Goal: Task Accomplishment & Management: Manage account settings

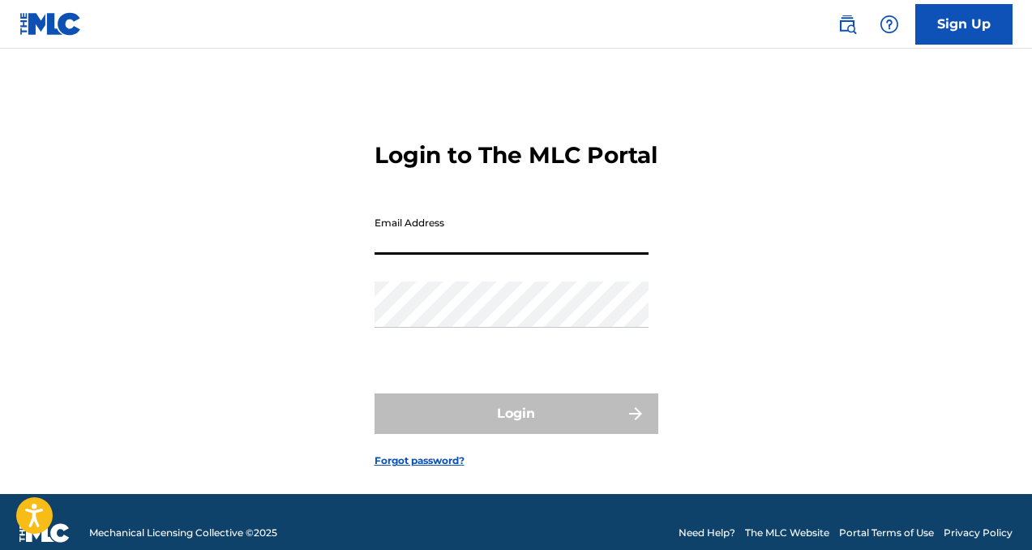
click at [546, 255] on input "Email Address" at bounding box center [511, 231] width 274 height 46
type input "[EMAIL_ADDRESS][DOMAIN_NAME]"
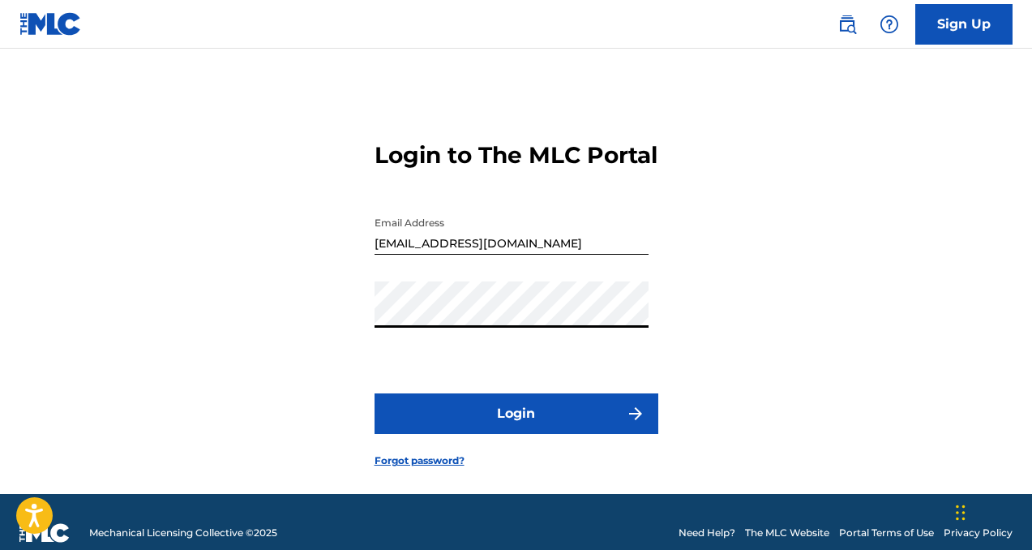
click at [582, 427] on button "Login" at bounding box center [516, 413] width 284 height 41
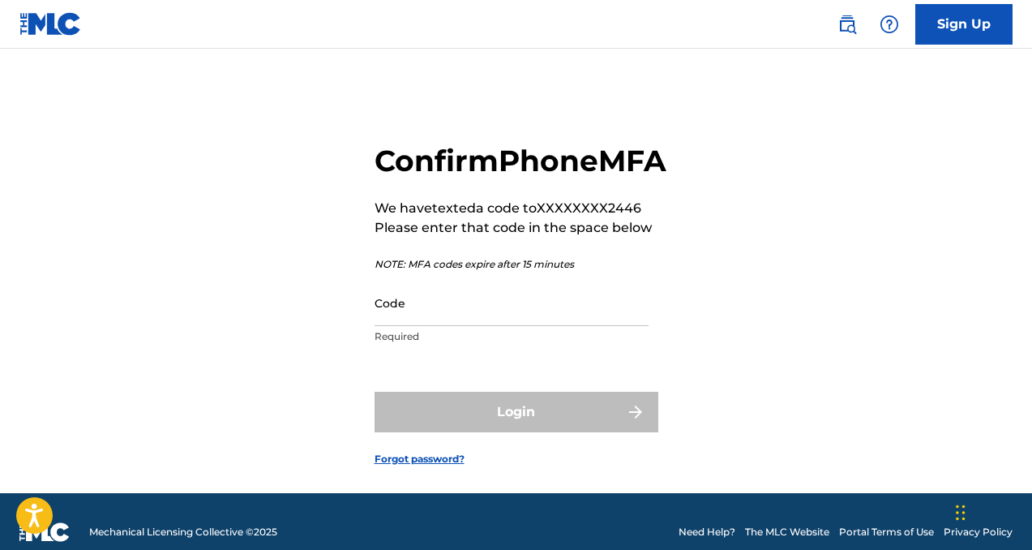
click at [543, 326] on input "Code" at bounding box center [511, 303] width 274 height 46
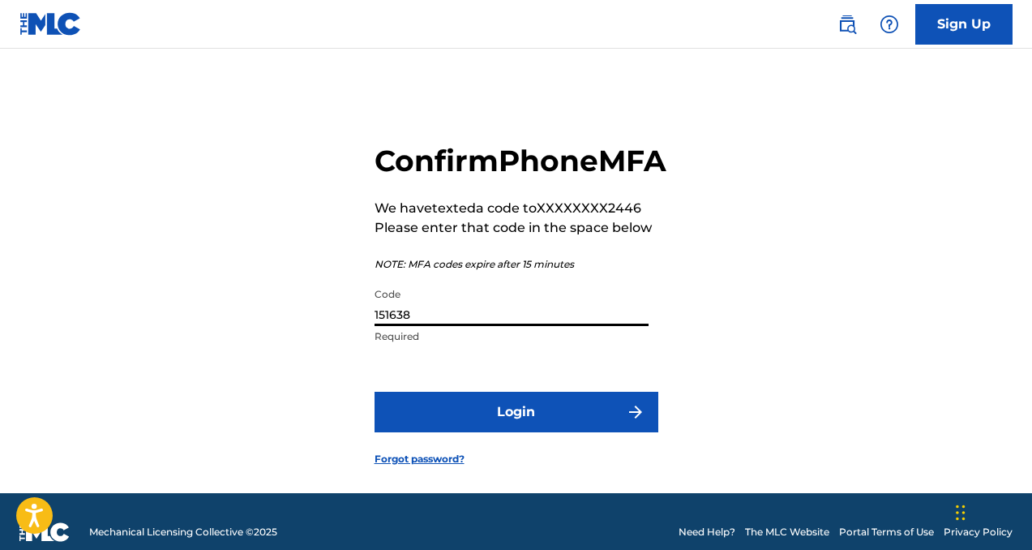
type input "151638"
click at [528, 426] on button "Login" at bounding box center [516, 412] width 284 height 41
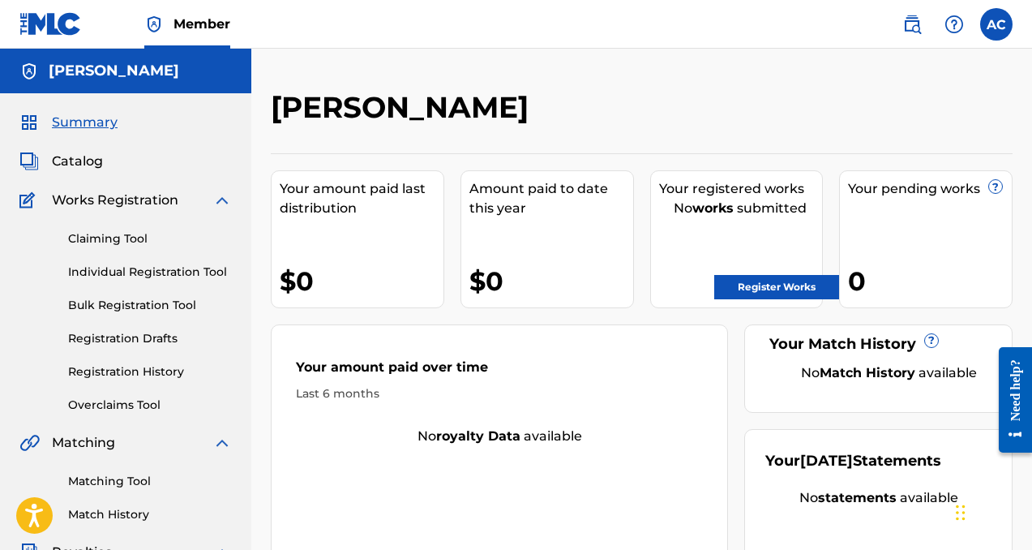
click at [74, 167] on span "Catalog" at bounding box center [77, 161] width 51 height 19
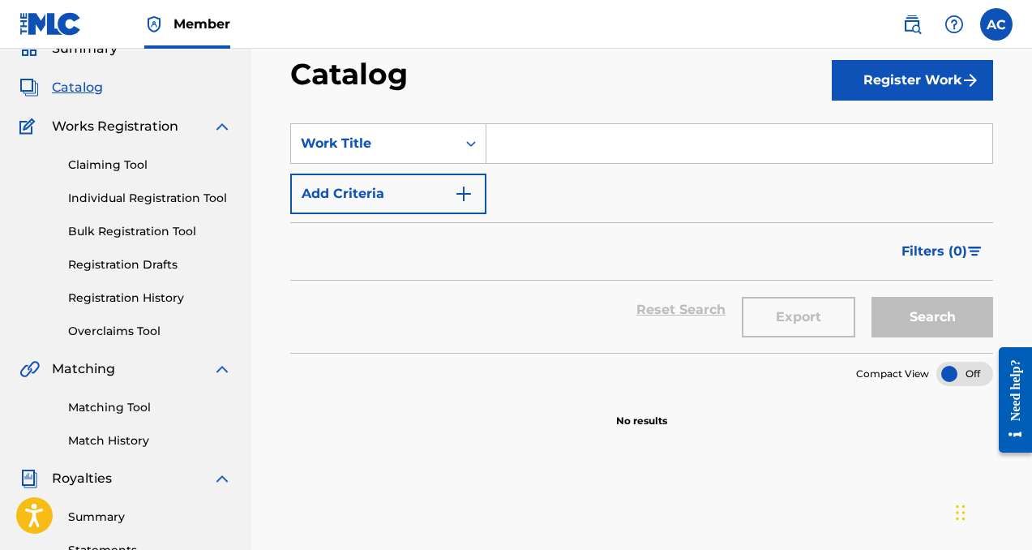
scroll to position [58, 0]
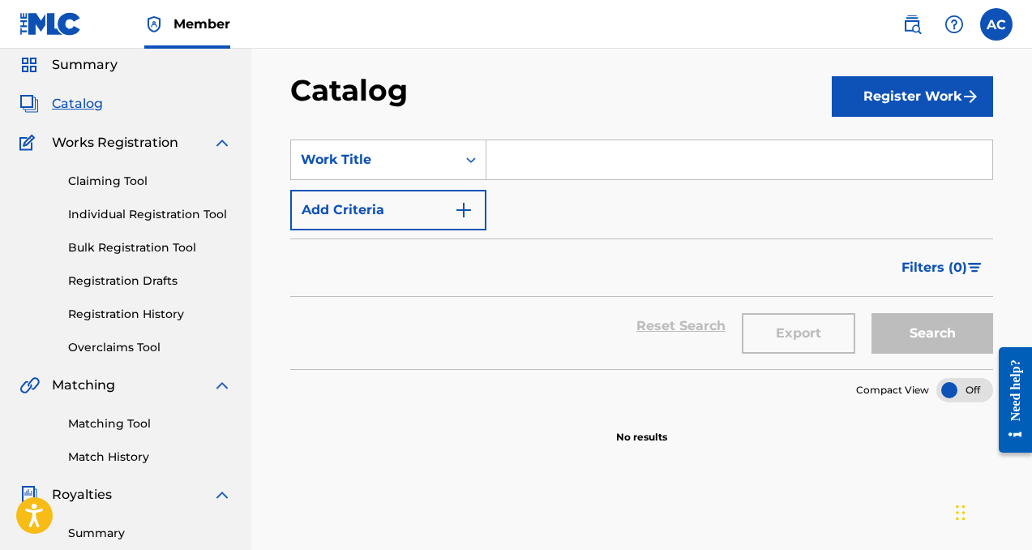
click at [613, 154] on input "Search Form" at bounding box center [739, 159] width 506 height 39
click at [444, 154] on div "Work Title" at bounding box center [374, 159] width 146 height 19
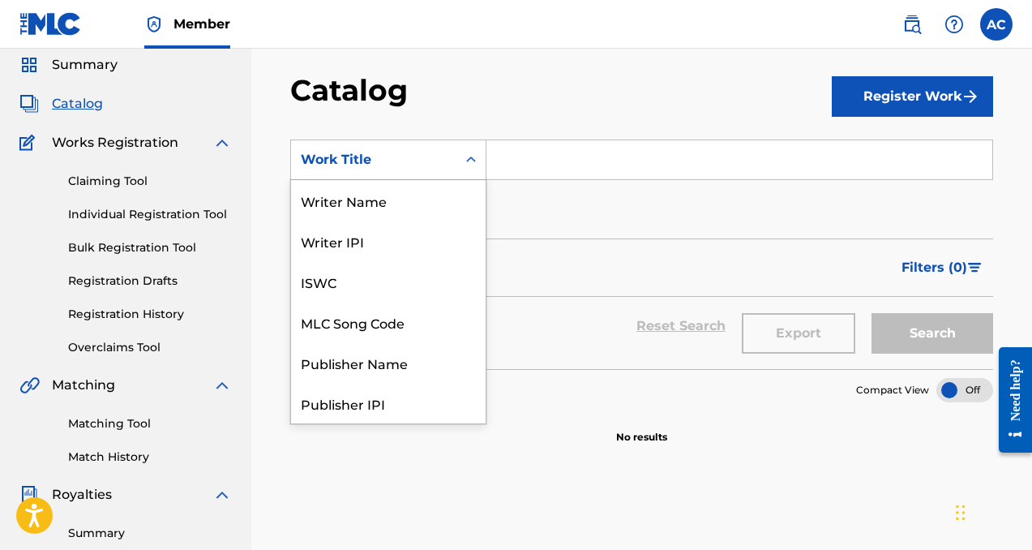
scroll to position [243, 0]
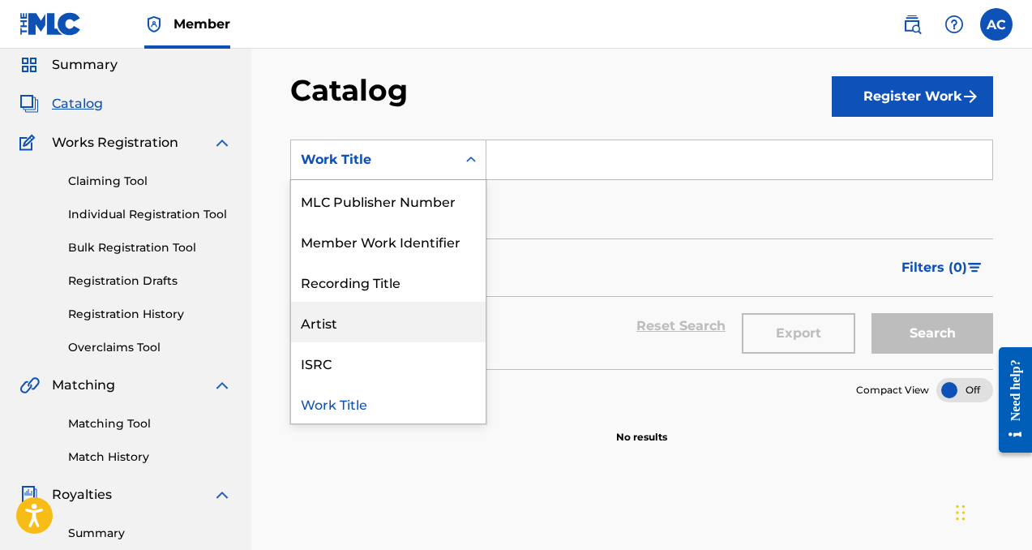
click at [400, 307] on div "Artist" at bounding box center [388, 322] width 195 height 41
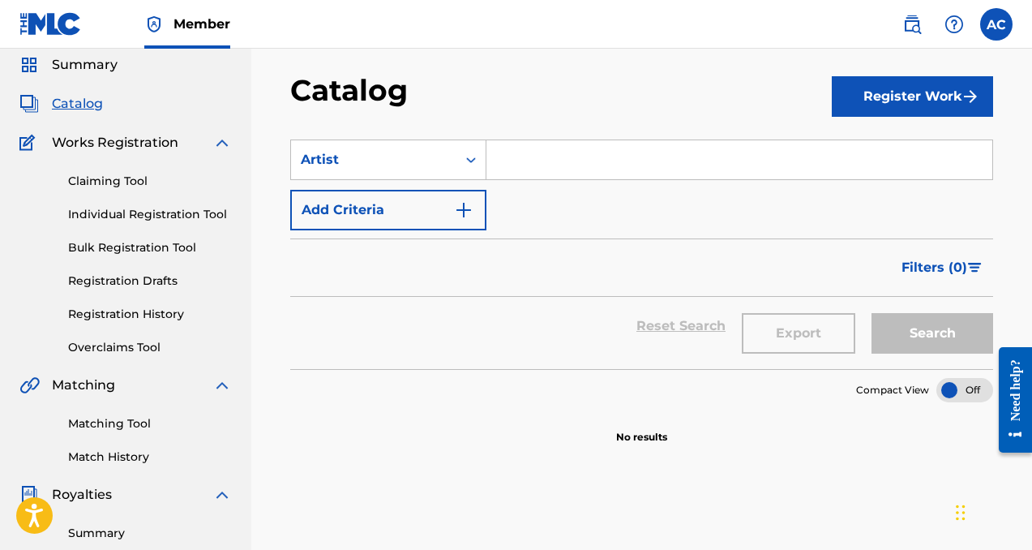
click at [554, 171] on input "Search Form" at bounding box center [739, 159] width 506 height 39
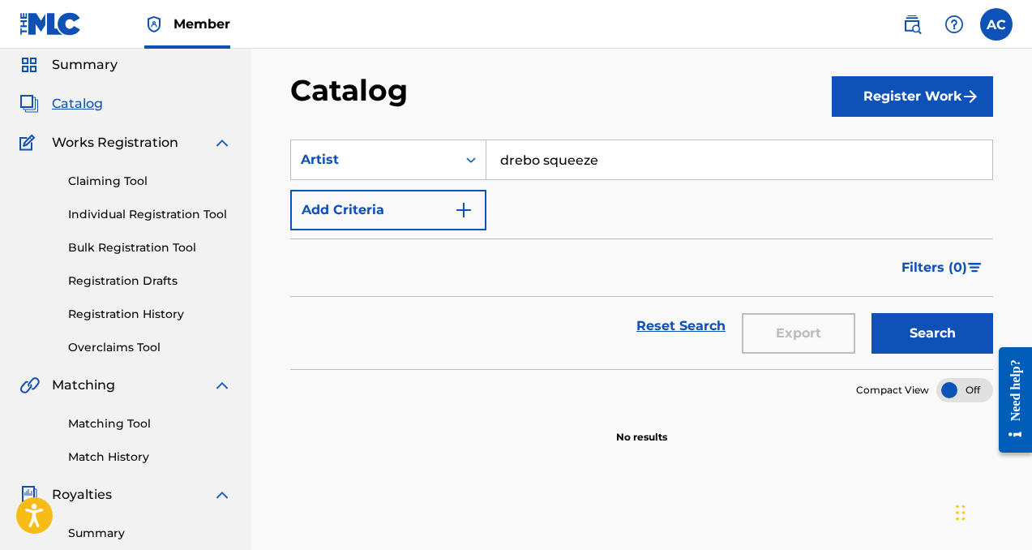
type input "drebo squeeze"
click at [934, 325] on button "Search" at bounding box center [932, 333] width 122 height 41
click at [933, 325] on button "Search" at bounding box center [932, 333] width 122 height 41
click at [698, 164] on input "drebo squeeze" at bounding box center [739, 159] width 506 height 39
click at [468, 215] on img "Search Form" at bounding box center [463, 209] width 19 height 19
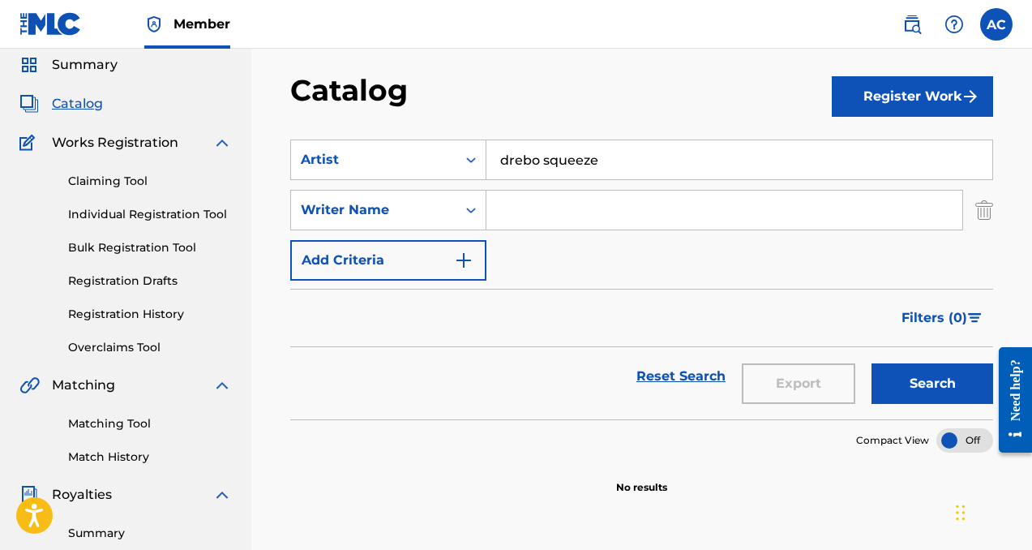
click at [544, 217] on input "Search Form" at bounding box center [724, 209] width 476 height 39
type input "[PERSON_NAME]"
click at [933, 374] on button "Search" at bounding box center [932, 383] width 122 height 41
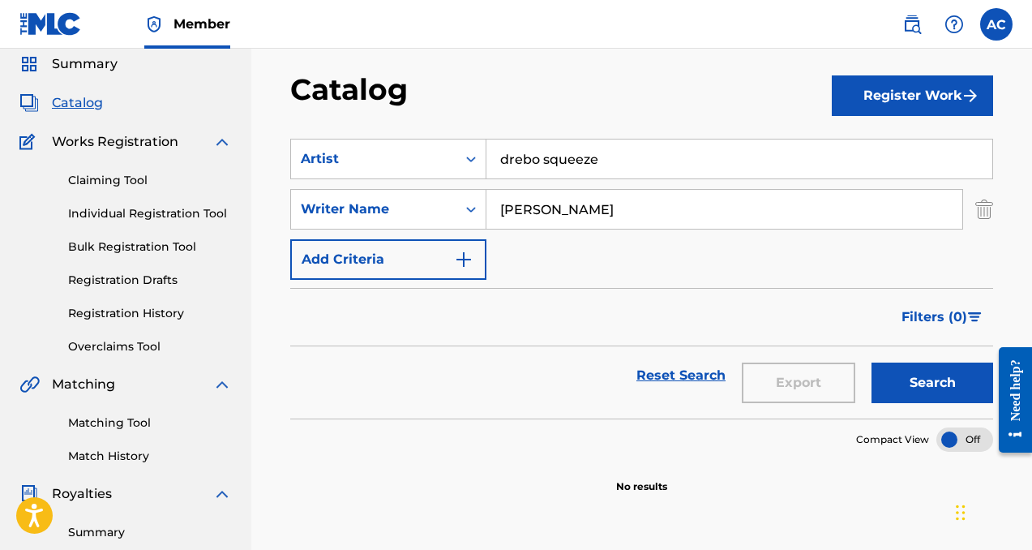
click at [482, 276] on button "Add Criteria" at bounding box center [388, 259] width 196 height 41
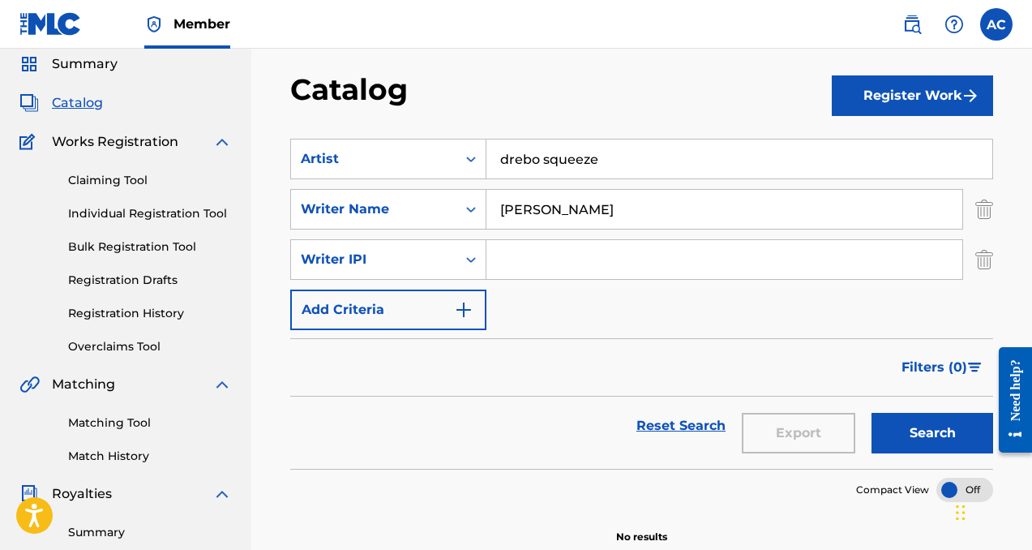
click at [507, 251] on input "Search Form" at bounding box center [724, 259] width 476 height 39
drag, startPoint x: 507, startPoint y: 251, endPoint x: 654, endPoint y: 318, distance: 161.1
click at [654, 318] on div "SearchWithCriteriadc2dbe32-6e9e-43d4-a845-f961a953cf55 Artist drebo squeeze Sea…" at bounding box center [641, 234] width 703 height 191
type input "1014666972"
click at [654, 318] on div "SearchWithCriteriadc2dbe32-6e9e-43d4-a845-f961a953cf55 Artist drebo squeeze Sea…" at bounding box center [641, 234] width 703 height 191
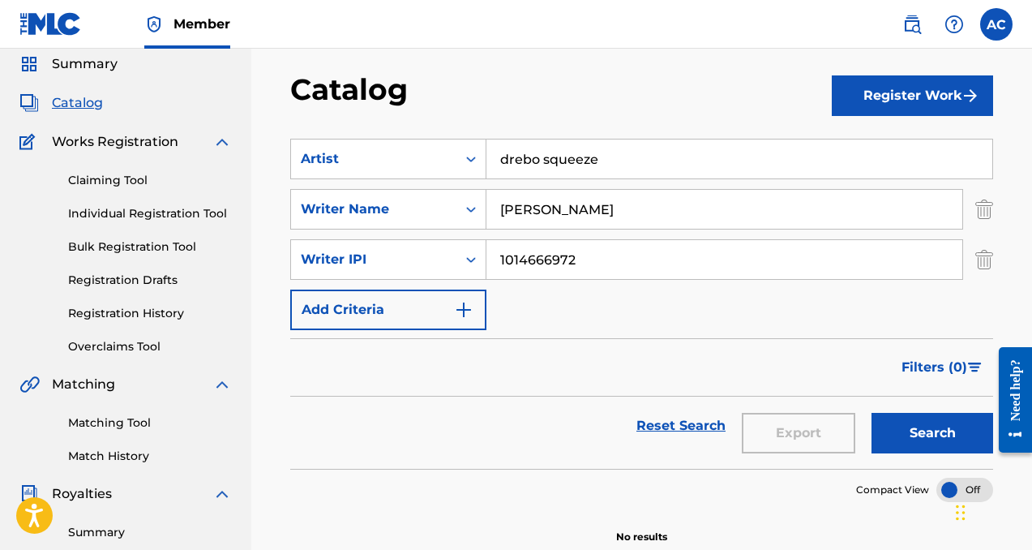
click at [441, 319] on button "Add Criteria" at bounding box center [388, 309] width 196 height 41
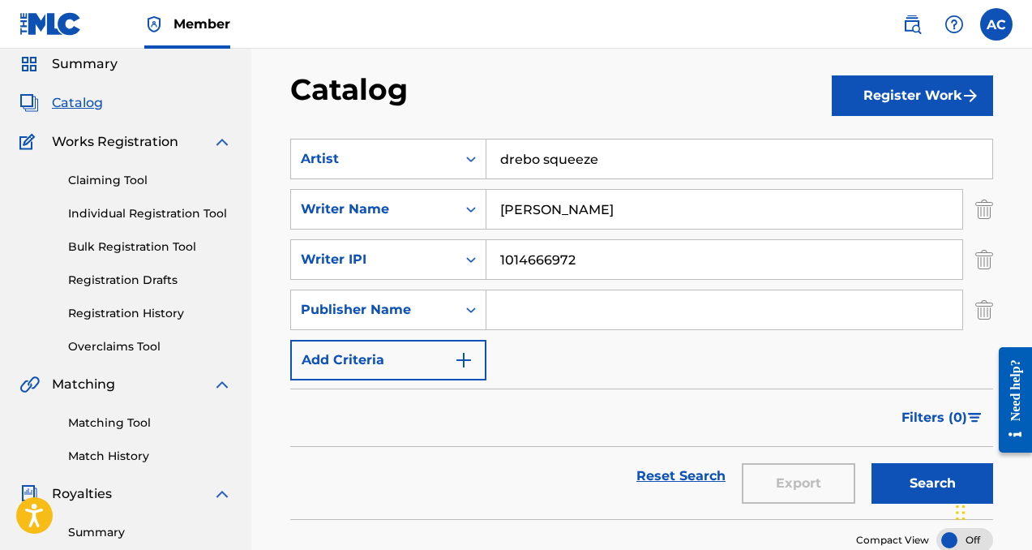
click at [532, 320] on input "Search Form" at bounding box center [724, 309] width 476 height 39
type input "[PERSON_NAME]"
click at [464, 361] on img "Search Form" at bounding box center [463, 359] width 19 height 19
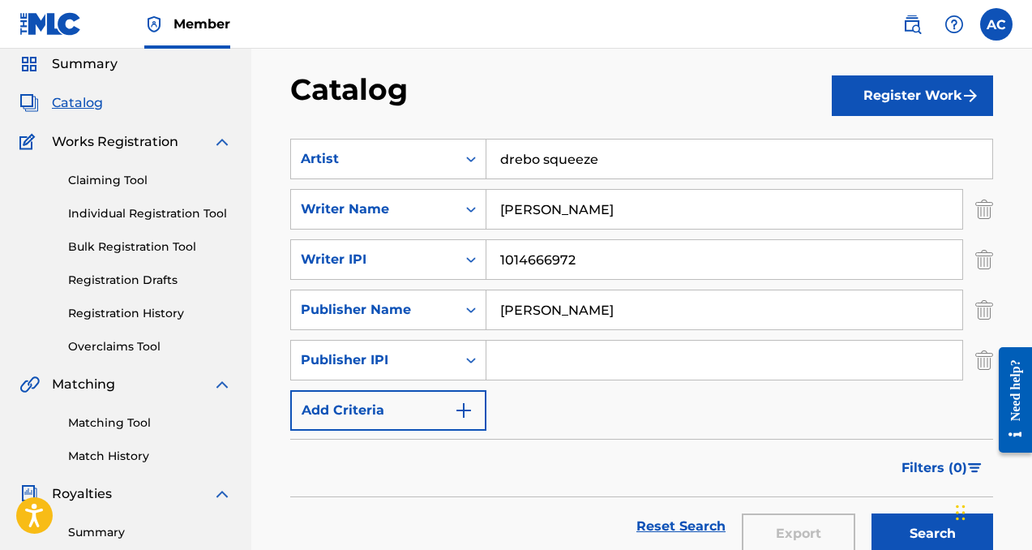
click at [532, 358] on input "Search Form" at bounding box center [724, 359] width 476 height 39
drag, startPoint x: 613, startPoint y: 315, endPoint x: 458, endPoint y: 314, distance: 154.8
click at [458, 314] on div "SearchWithCriteriac23b7843-0b10-445e-ae37-471009957ed5 Publisher Name [PERSON_N…" at bounding box center [641, 309] width 703 height 41
type input "Ascap"
click at [511, 374] on input "Search Form" at bounding box center [724, 359] width 476 height 39
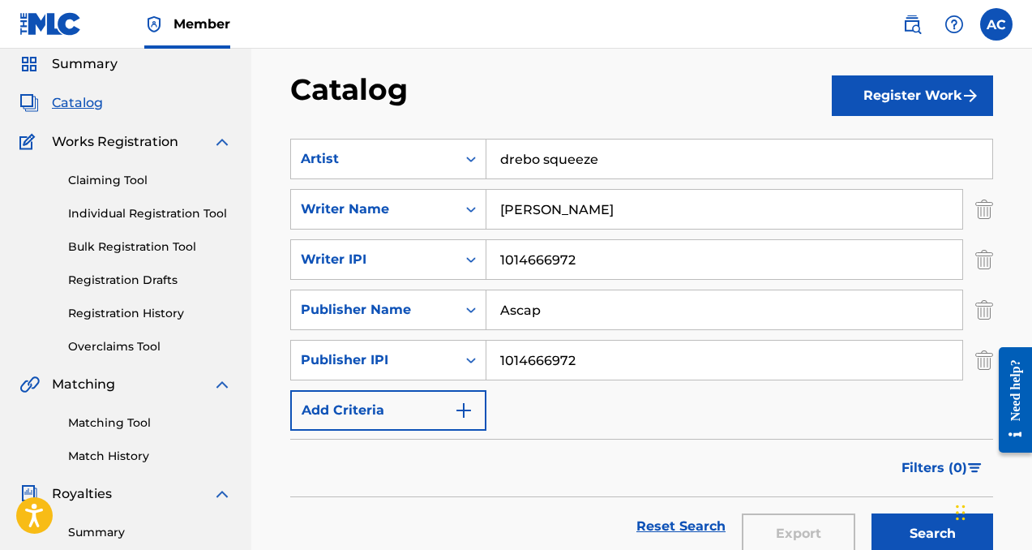
type input "1014666972"
click at [463, 416] on img "Search Form" at bounding box center [463, 409] width 19 height 19
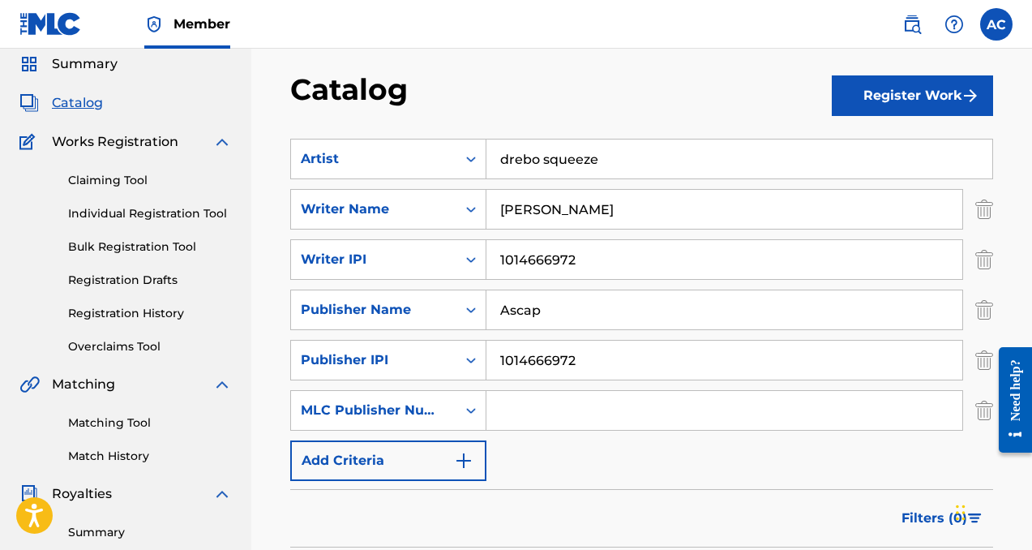
click at [515, 412] on input "Search Form" at bounding box center [724, 410] width 476 height 39
click at [1009, 25] on label at bounding box center [996, 24] width 32 height 32
click at [996, 24] on input "AC [PERSON_NAME] [EMAIL_ADDRESS][DOMAIN_NAME] Notification Preferences Profile …" at bounding box center [996, 24] width 0 height 0
click at [683, 119] on section "SearchWithCriteriadc2dbe32-6e9e-43d4-a845-f961a953cf55 Artist drebo squeeze Sea…" at bounding box center [641, 369] width 703 height 500
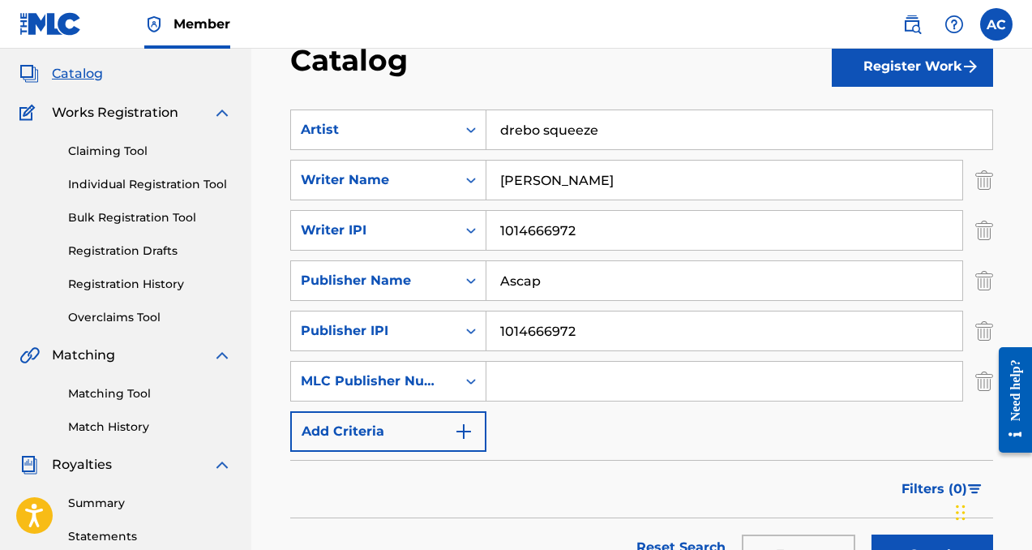
scroll to position [83, 0]
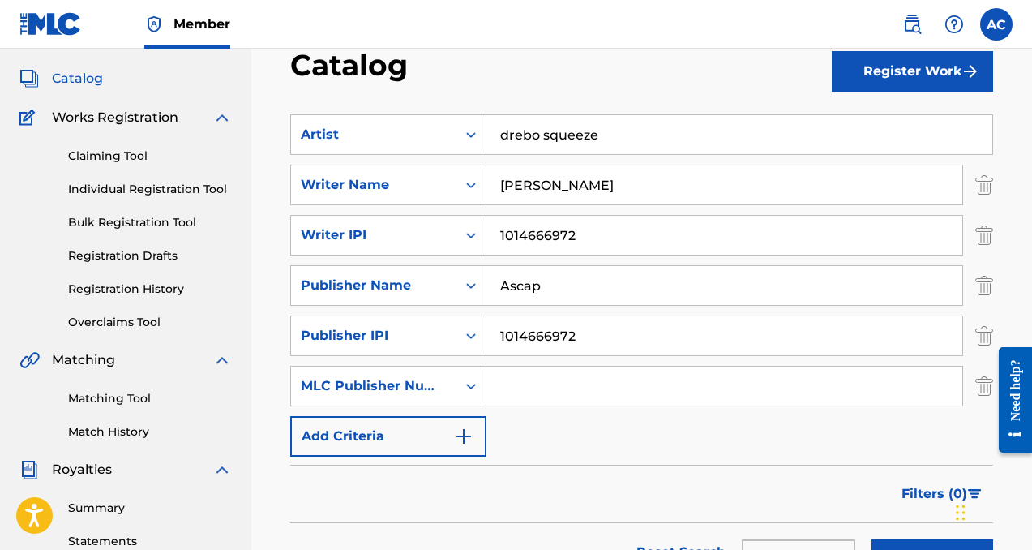
click at [991, 28] on label at bounding box center [996, 24] width 32 height 32
click at [996, 24] on input "AC [PERSON_NAME] [EMAIL_ADDRESS][DOMAIN_NAME] Notification Preferences Profile …" at bounding box center [996, 24] width 0 height 0
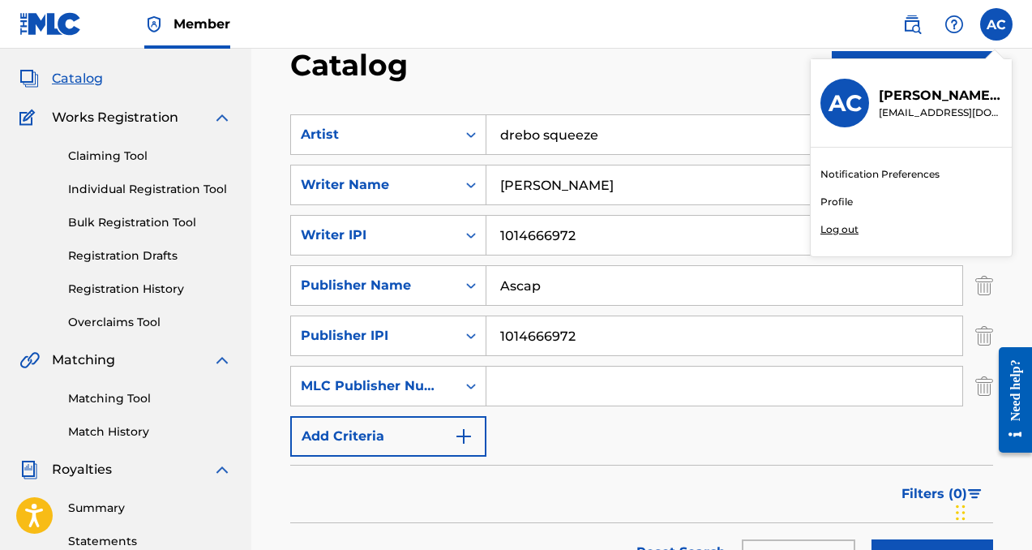
click at [833, 202] on link "Profile" at bounding box center [836, 202] width 32 height 15
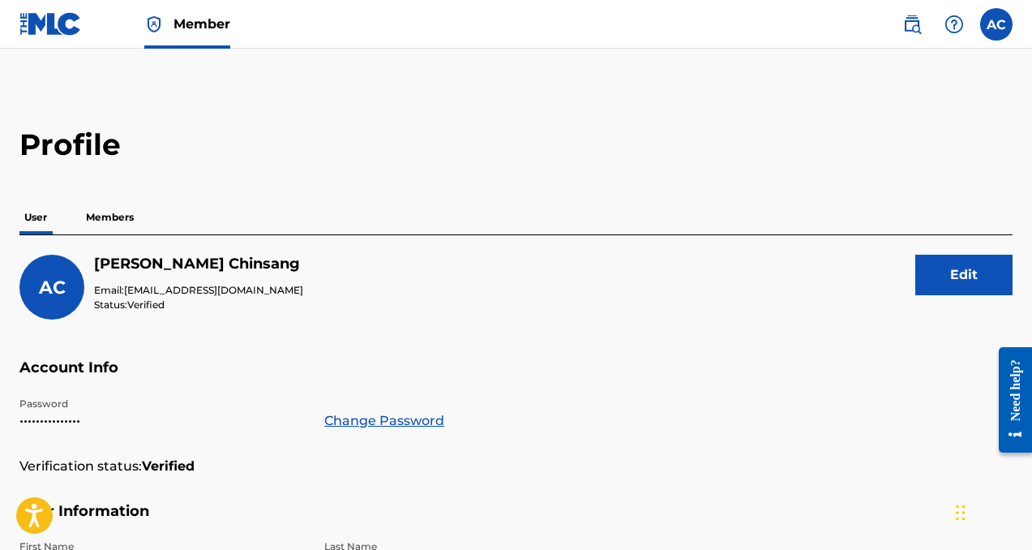
click at [94, 230] on p "Members" at bounding box center [110, 217] width 58 height 34
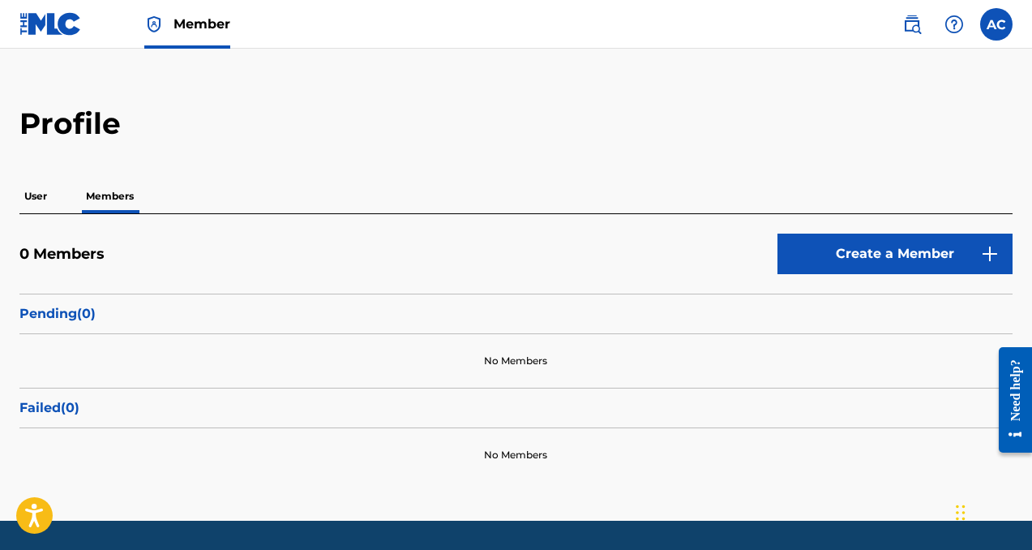
scroll to position [4, 0]
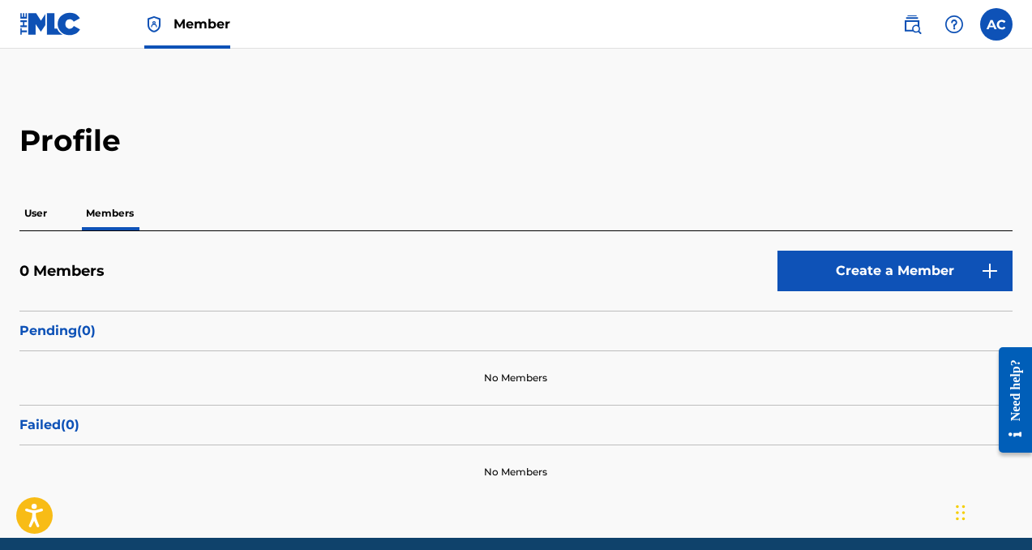
click at [31, 213] on p "User" at bounding box center [35, 213] width 32 height 34
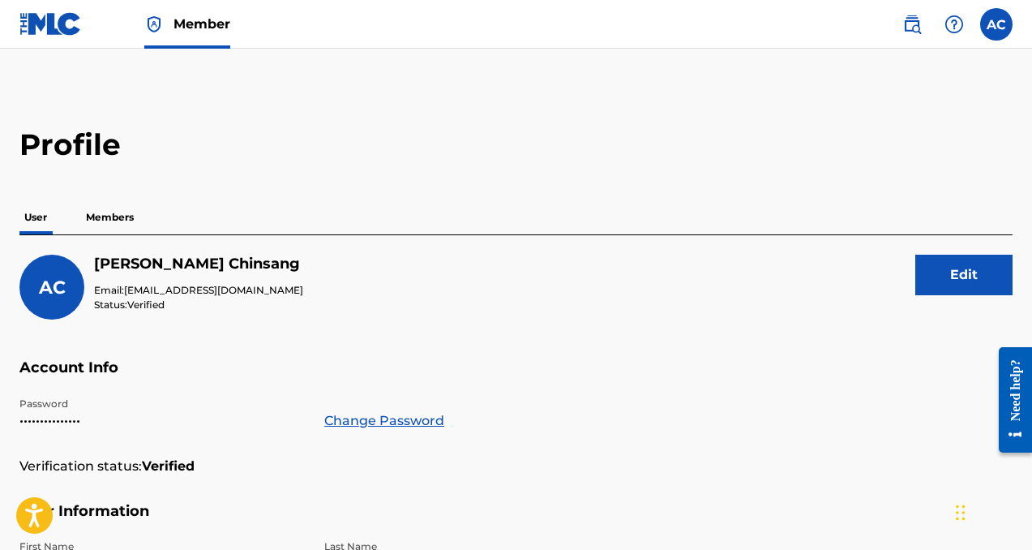
click at [982, 26] on label at bounding box center [996, 24] width 32 height 32
click at [996, 24] on input "AC [PERSON_NAME] [EMAIL_ADDRESS][DOMAIN_NAME] Notification Preferences Profile …" at bounding box center [996, 24] width 0 height 0
click at [961, 23] on img at bounding box center [953, 24] width 19 height 19
click at [1005, 31] on label at bounding box center [996, 24] width 32 height 32
click at [996, 24] on input "AC [PERSON_NAME] [EMAIL_ADDRESS][DOMAIN_NAME] Notification Preferences Profile …" at bounding box center [996, 24] width 0 height 0
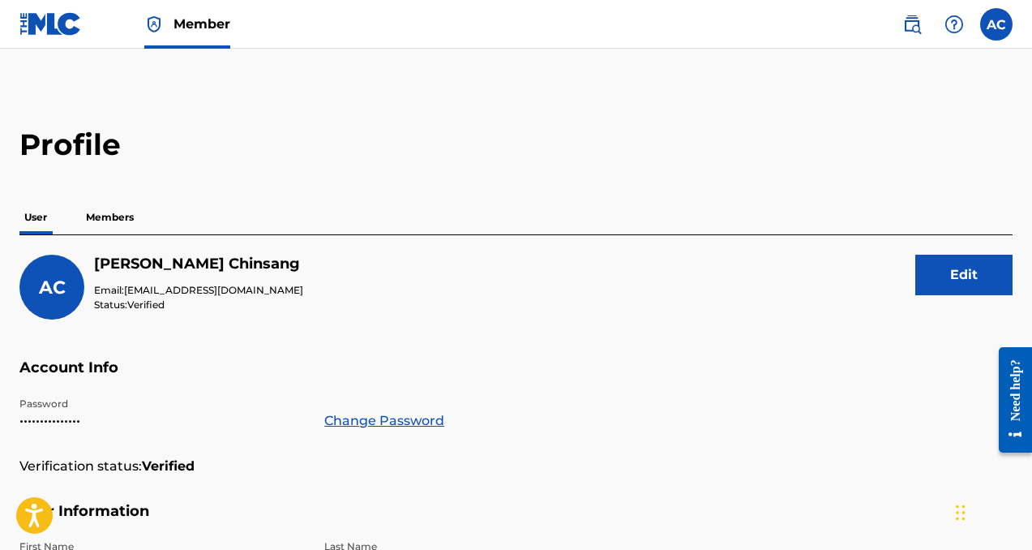
click at [952, 34] on div at bounding box center [954, 24] width 32 height 32
click at [938, 55] on link "Contact us" at bounding box center [954, 68] width 138 height 39
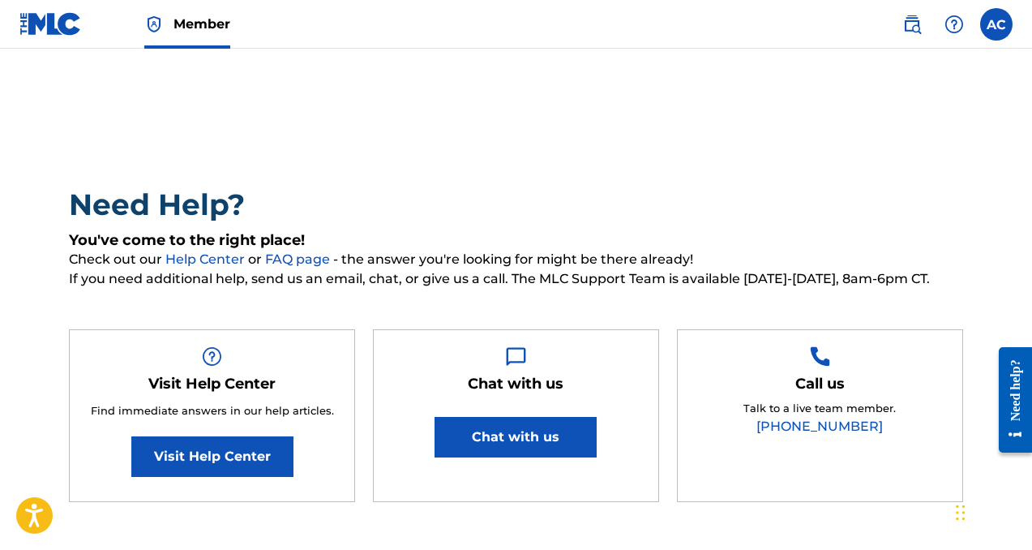
click at [518, 426] on button "Chat with us" at bounding box center [515, 437] width 162 height 41
click at [846, 18] on nav "Member AC AC [PERSON_NAME] [EMAIL_ADDRESS][DOMAIN_NAME] Notification Preference…" at bounding box center [516, 24] width 1032 height 49
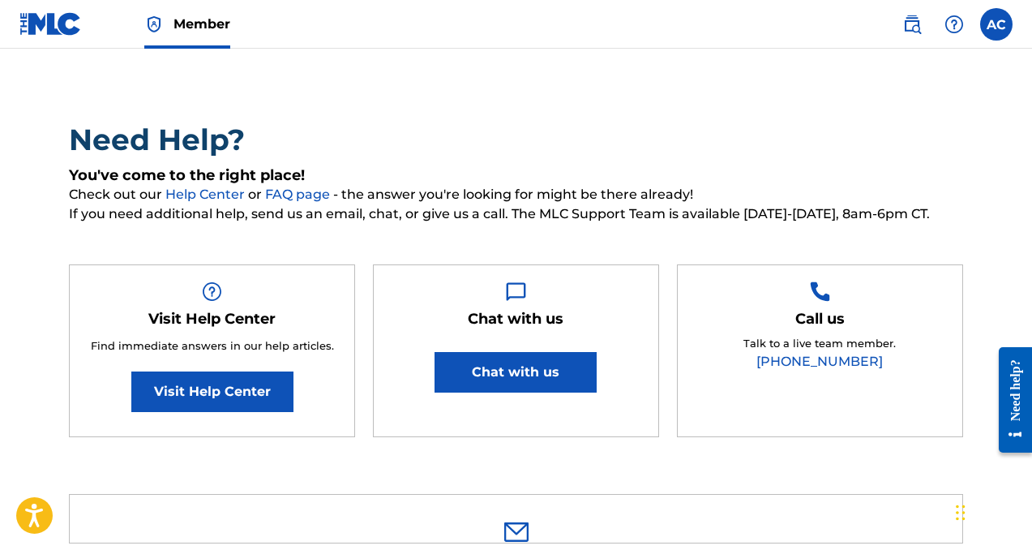
scroll to position [71, 0]
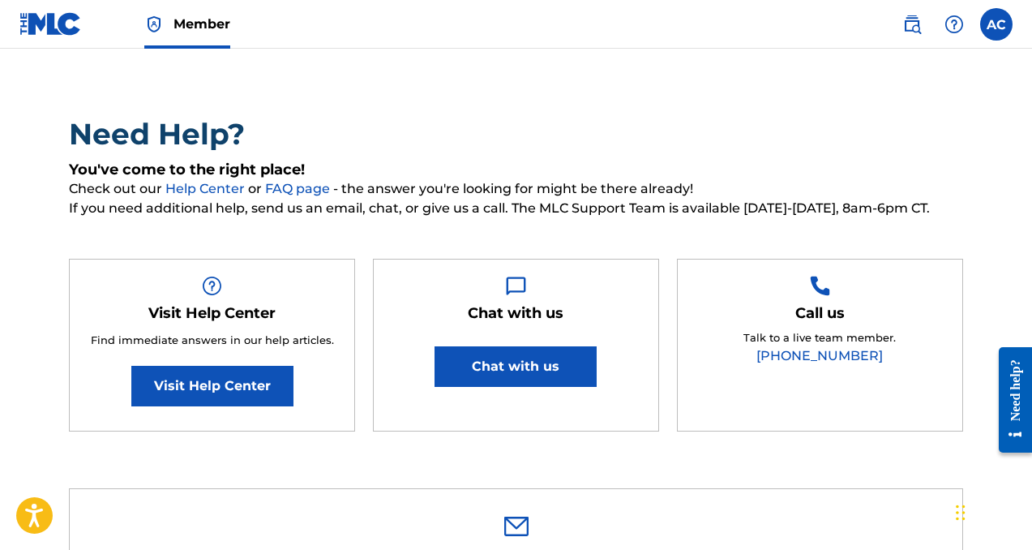
click at [1000, 17] on label at bounding box center [996, 24] width 32 height 32
click at [996, 24] on input "AC [PERSON_NAME] [EMAIL_ADDRESS][DOMAIN_NAME] Notification Preferences Profile …" at bounding box center [996, 24] width 0 height 0
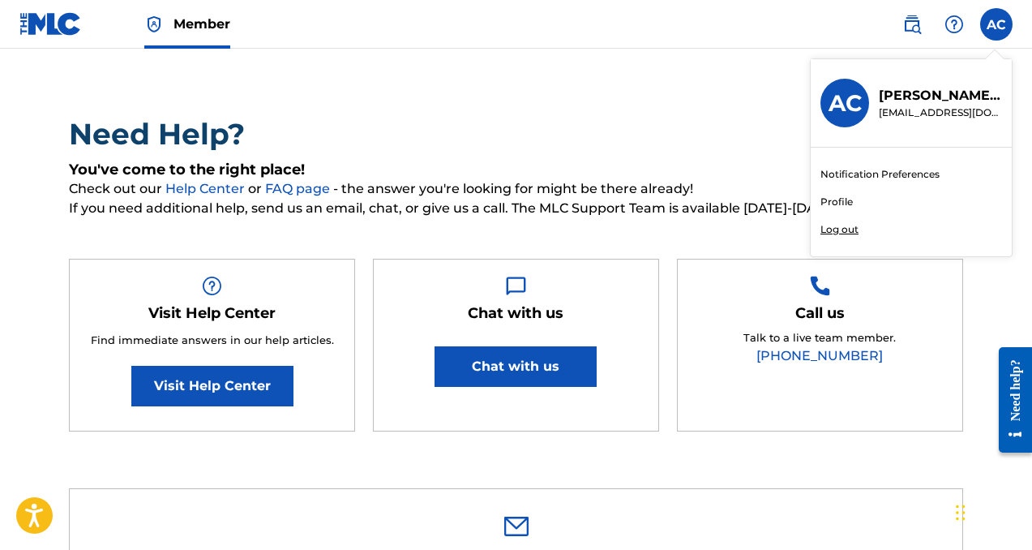
click at [831, 199] on link "Profile" at bounding box center [836, 202] width 32 height 15
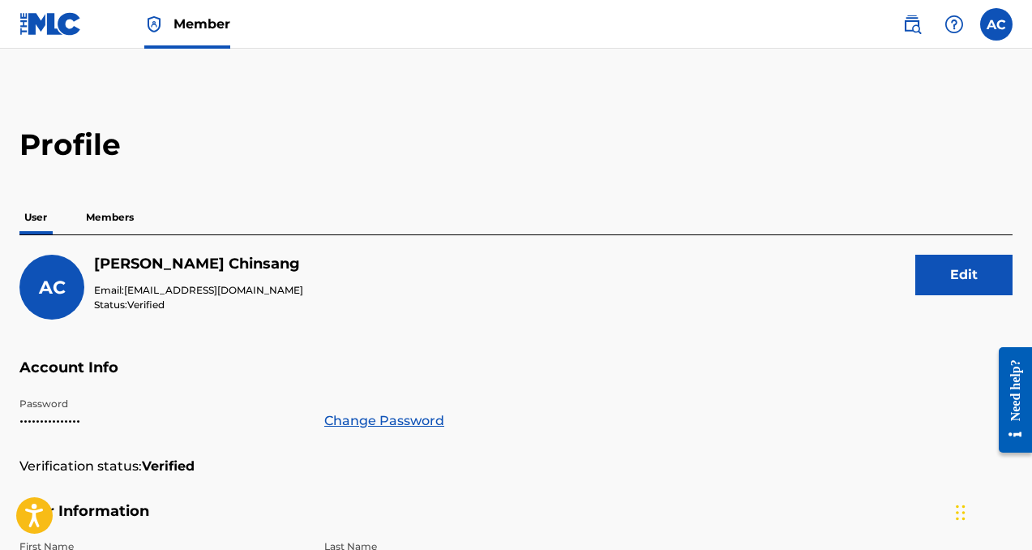
click at [27, 24] on img at bounding box center [50, 24] width 62 height 24
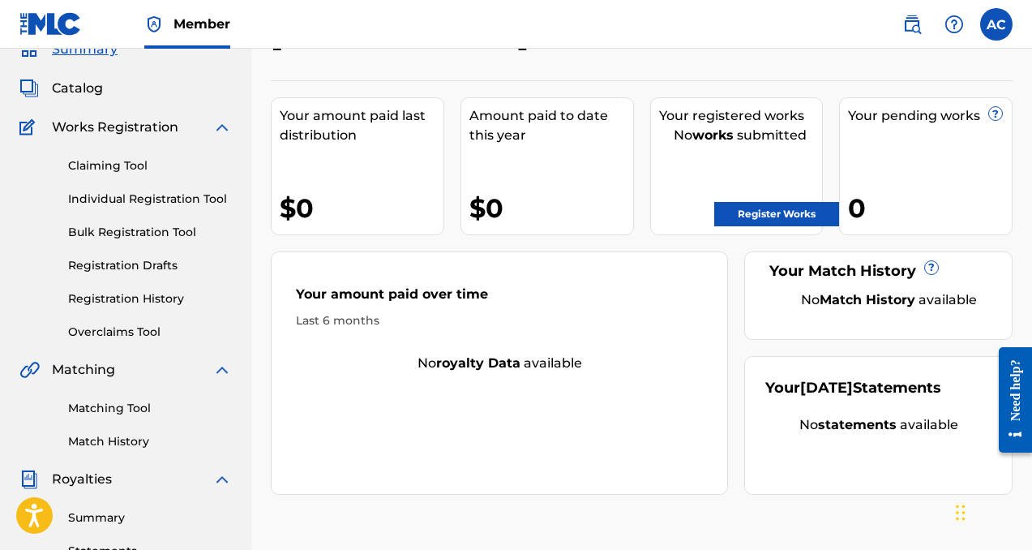
scroll to position [76, 0]
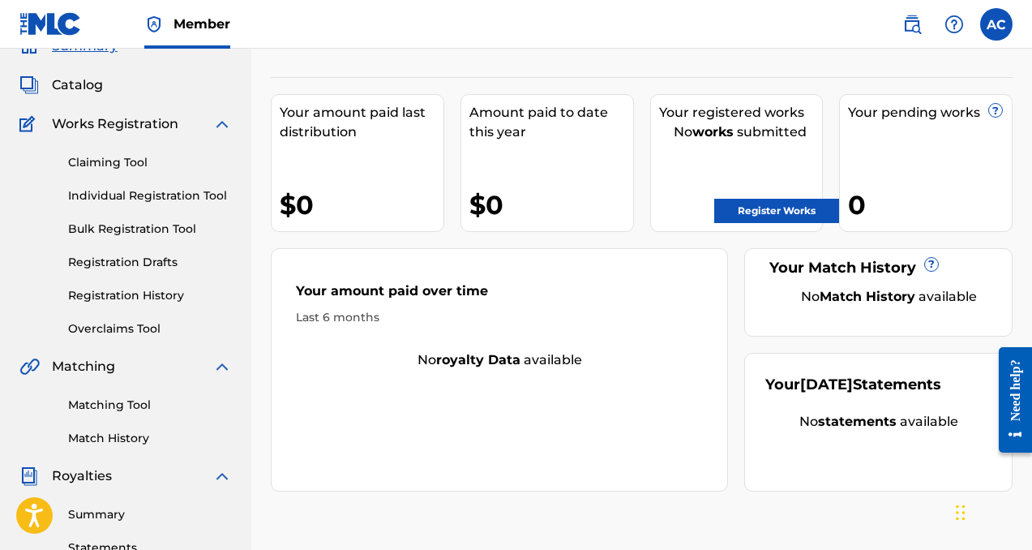
click at [212, 122] on img at bounding box center [221, 123] width 19 height 19
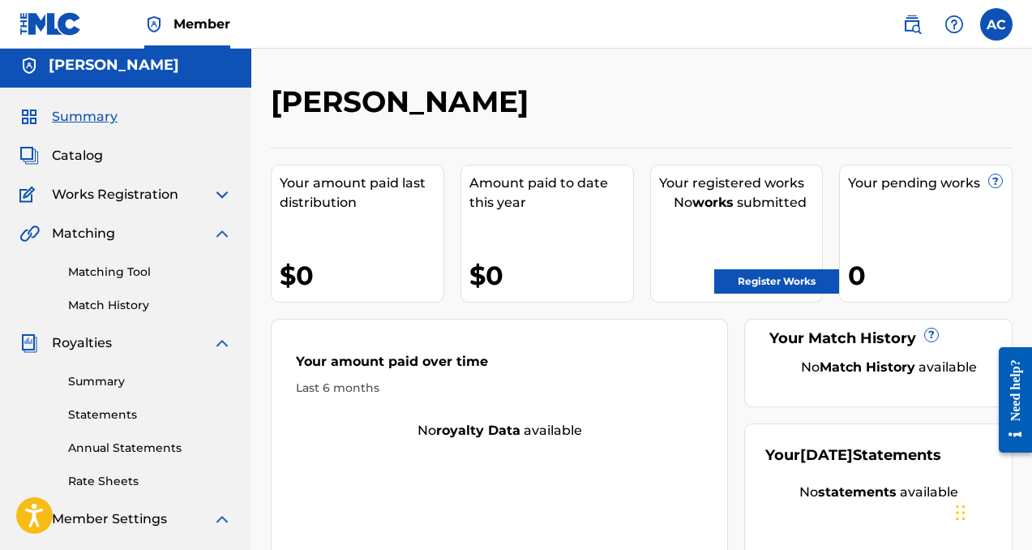
scroll to position [0, 0]
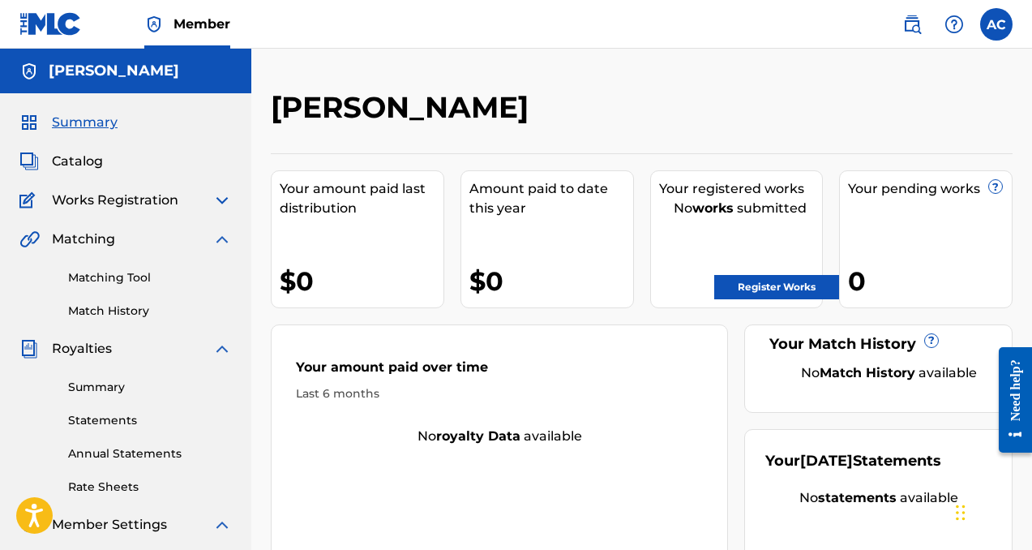
click at [91, 167] on span "Catalog" at bounding box center [77, 161] width 51 height 19
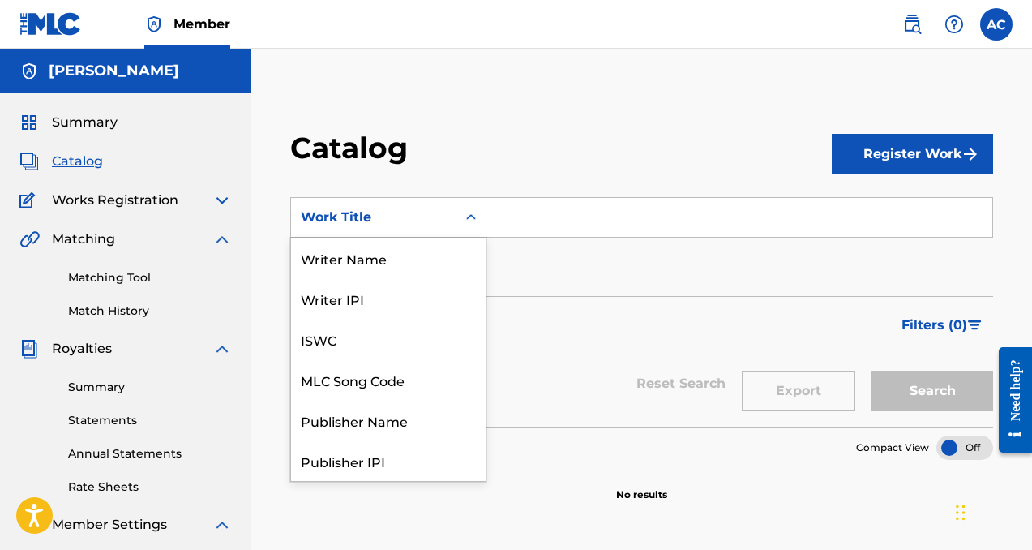
click at [389, 220] on div "Work Title" at bounding box center [374, 217] width 146 height 19
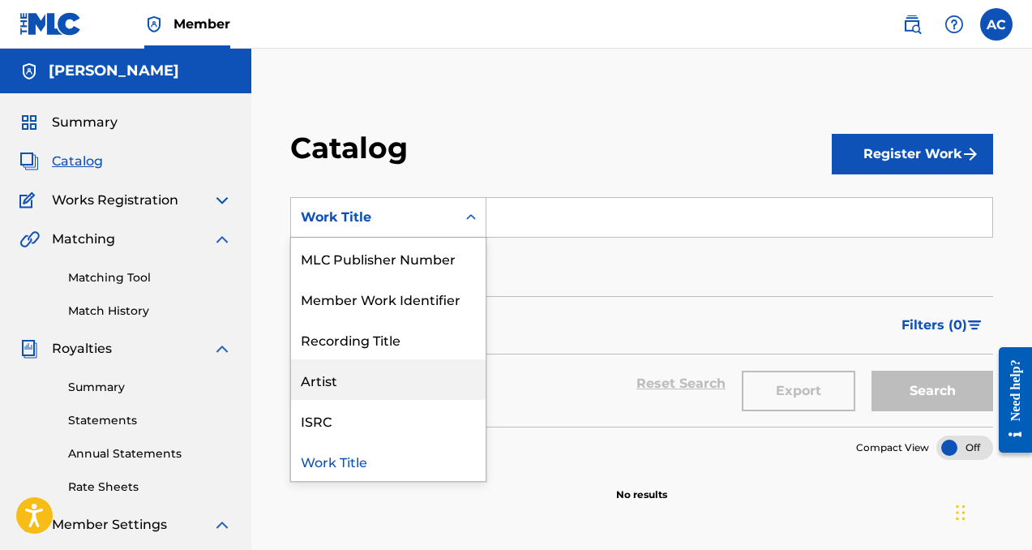
click at [371, 376] on div "Artist" at bounding box center [388, 379] width 195 height 41
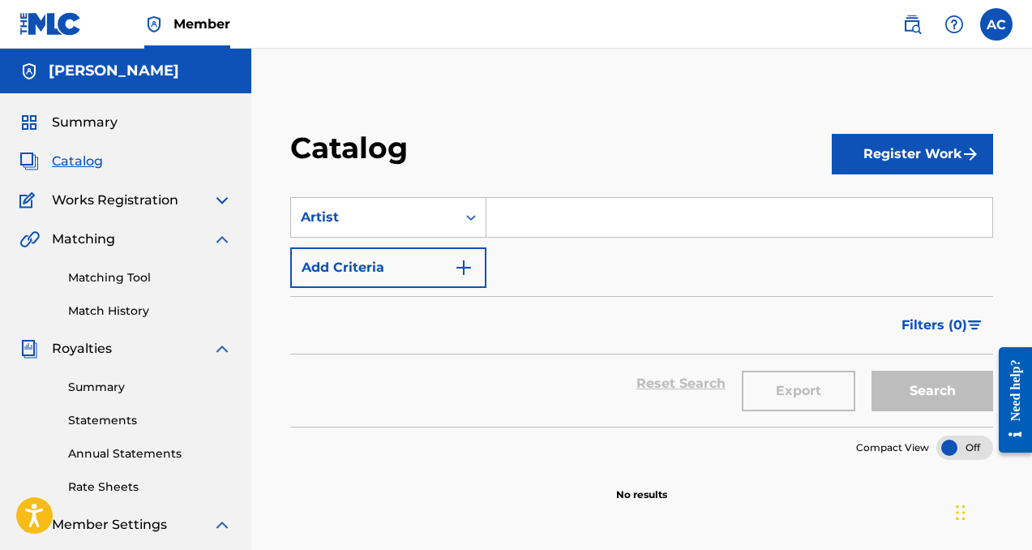
click at [618, 217] on input "Search Form" at bounding box center [739, 217] width 506 height 39
type input "drebo squeeze"
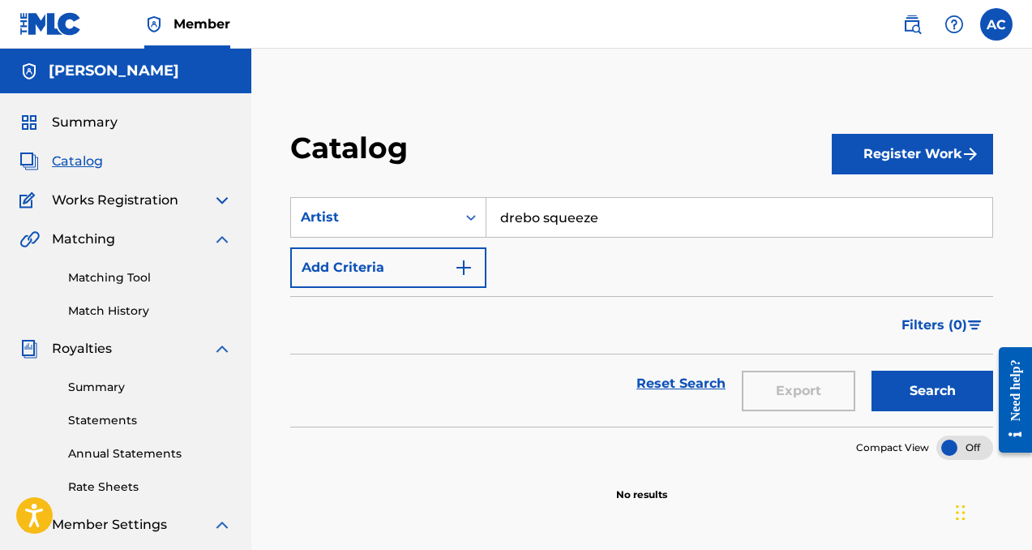
click at [891, 379] on button "Search" at bounding box center [932, 390] width 122 height 41
click at [450, 275] on button "Add Criteria" at bounding box center [388, 267] width 196 height 41
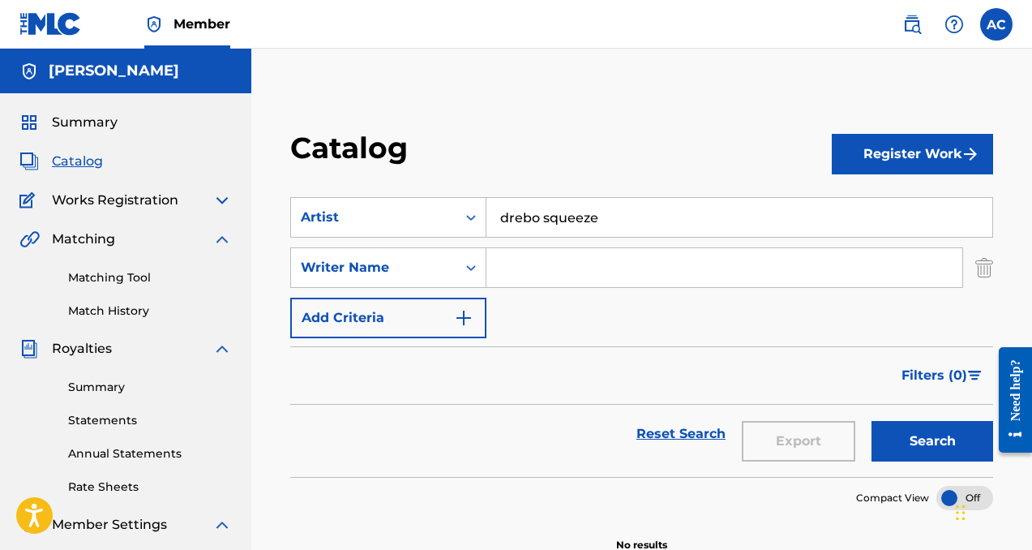
click at [533, 259] on input "Search Form" at bounding box center [724, 267] width 476 height 39
type input "[PERSON_NAME]"
click at [452, 325] on button "Add Criteria" at bounding box center [388, 317] width 196 height 41
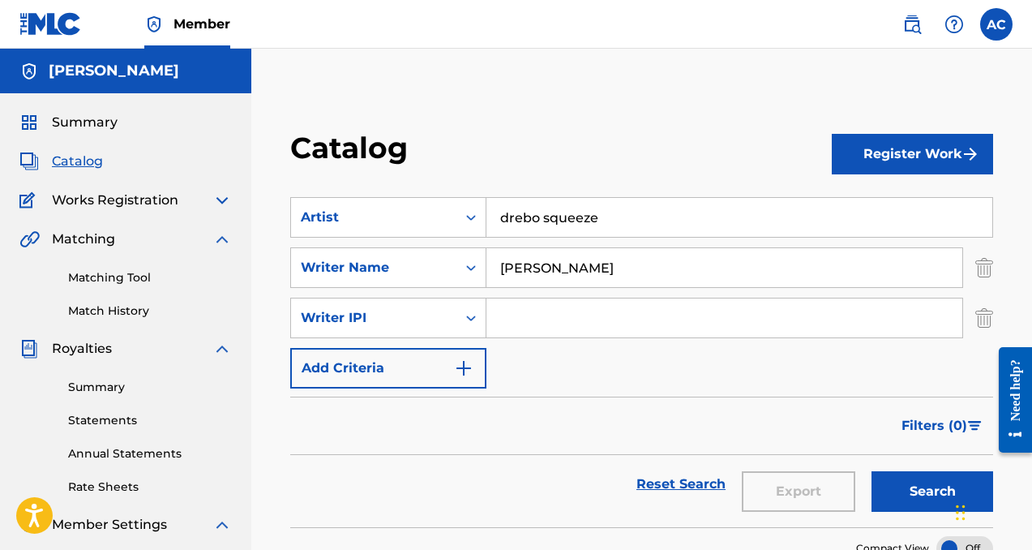
click at [538, 319] on input "Search Form" at bounding box center [724, 317] width 476 height 39
type input "1014666972"
click at [467, 364] on img "Search Form" at bounding box center [463, 367] width 19 height 19
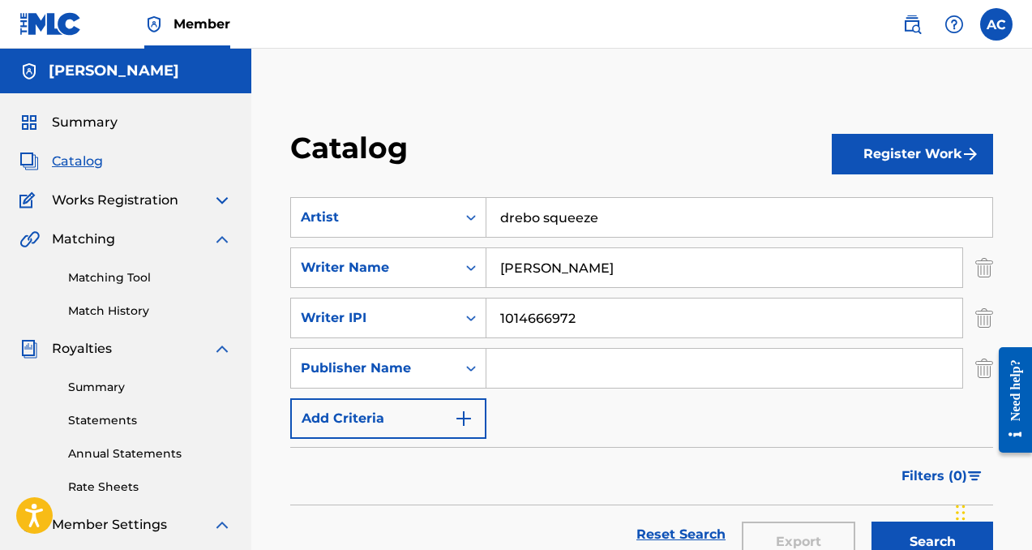
click at [518, 370] on input "Search Form" at bounding box center [724, 368] width 476 height 39
type input "[PERSON_NAME]"
click at [448, 428] on button "Add Criteria" at bounding box center [388, 418] width 196 height 41
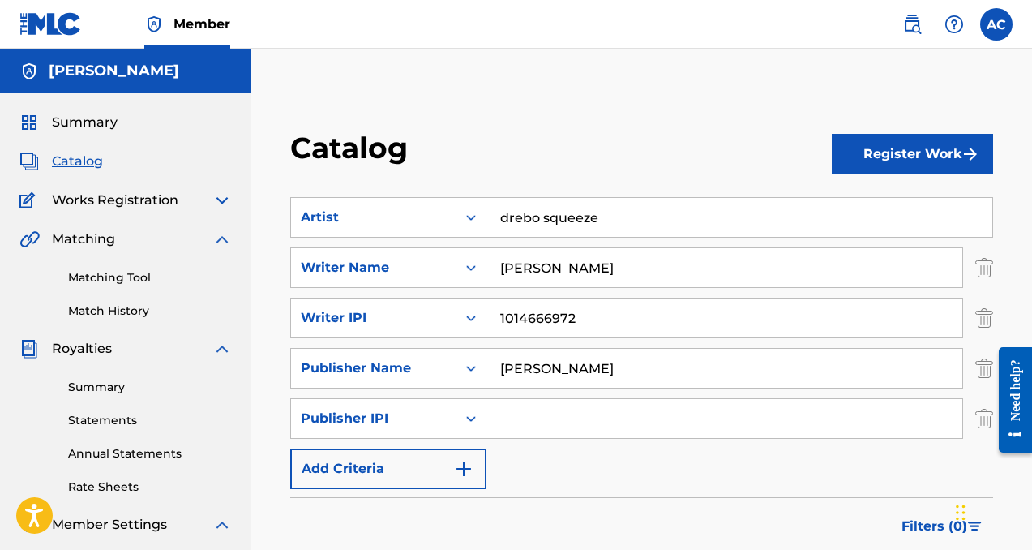
click at [524, 413] on input "Search Form" at bounding box center [724, 418] width 476 height 39
type input "1014666972"
click at [458, 478] on button "Add Criteria" at bounding box center [388, 468] width 196 height 41
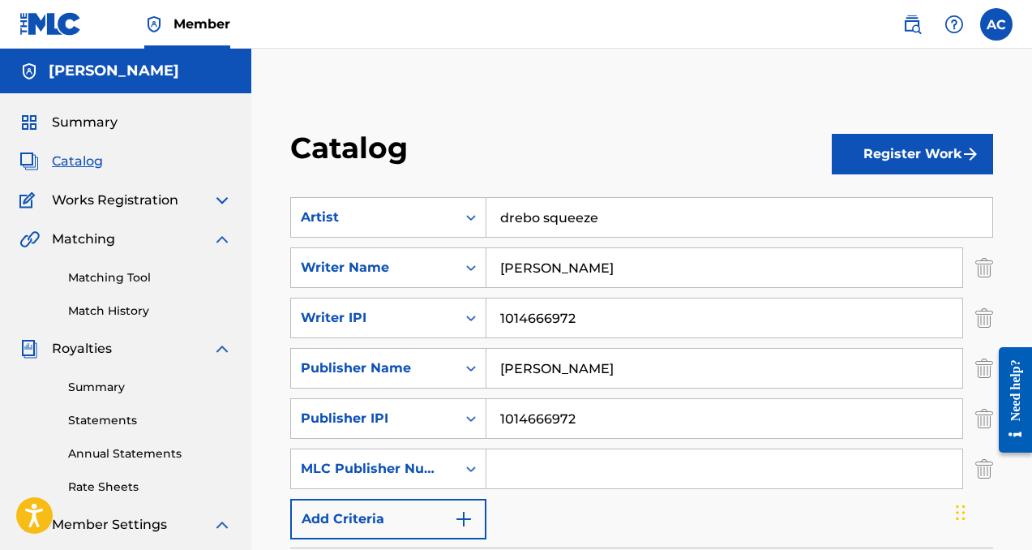
click at [503, 476] on input "Search Form" at bounding box center [724, 468] width 476 height 39
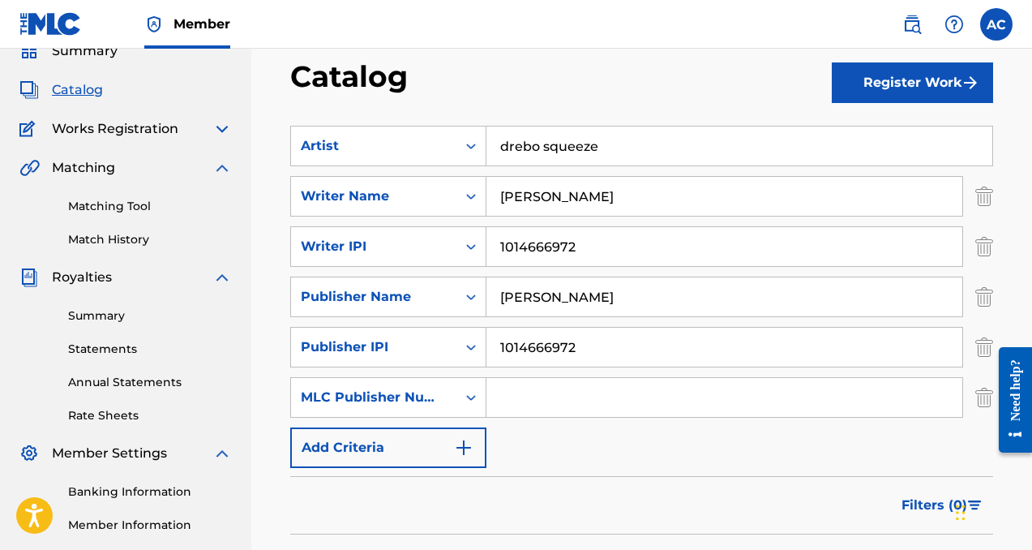
scroll to position [74, 0]
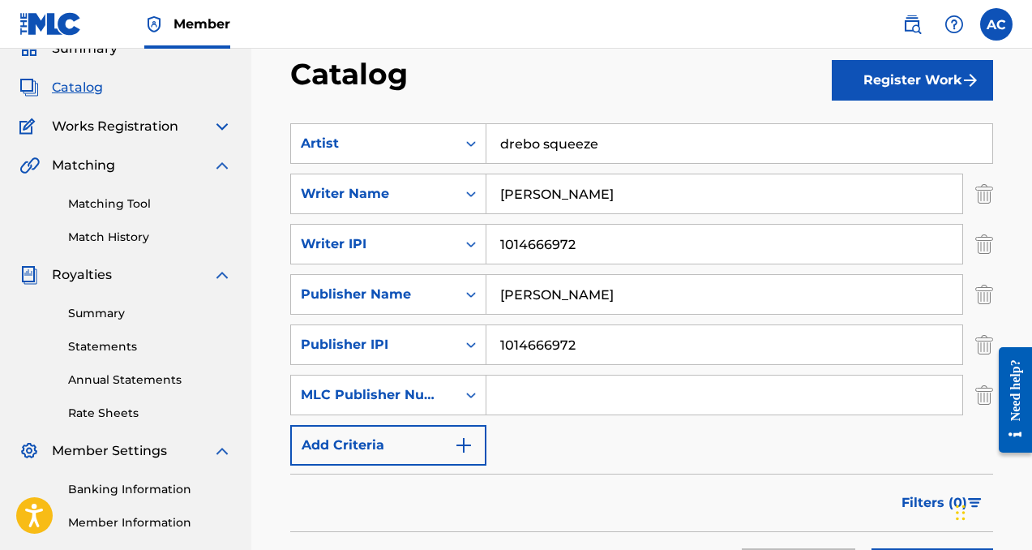
click at [101, 129] on span "Works Registration" at bounding box center [115, 126] width 126 height 19
click at [220, 124] on img at bounding box center [221, 126] width 19 height 19
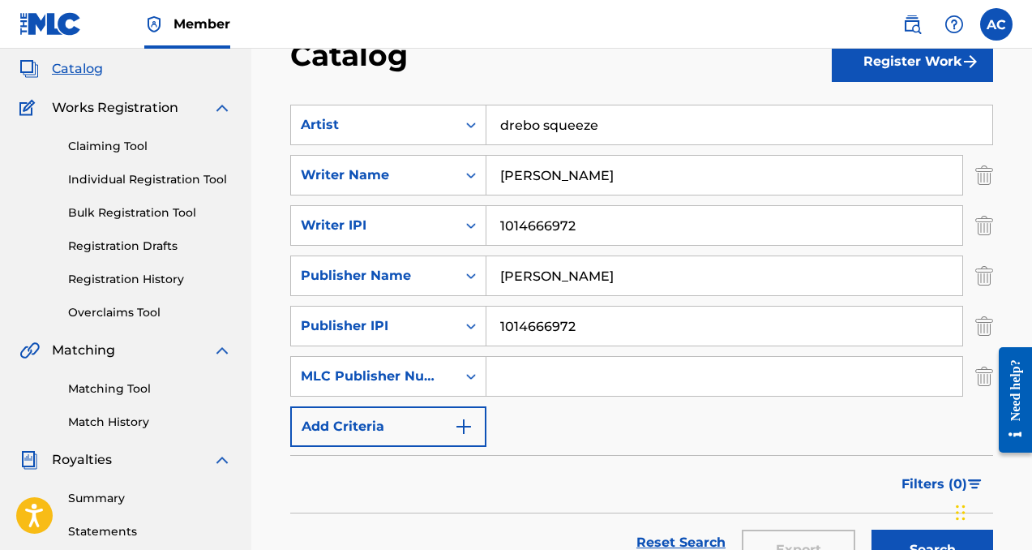
scroll to position [96, 0]
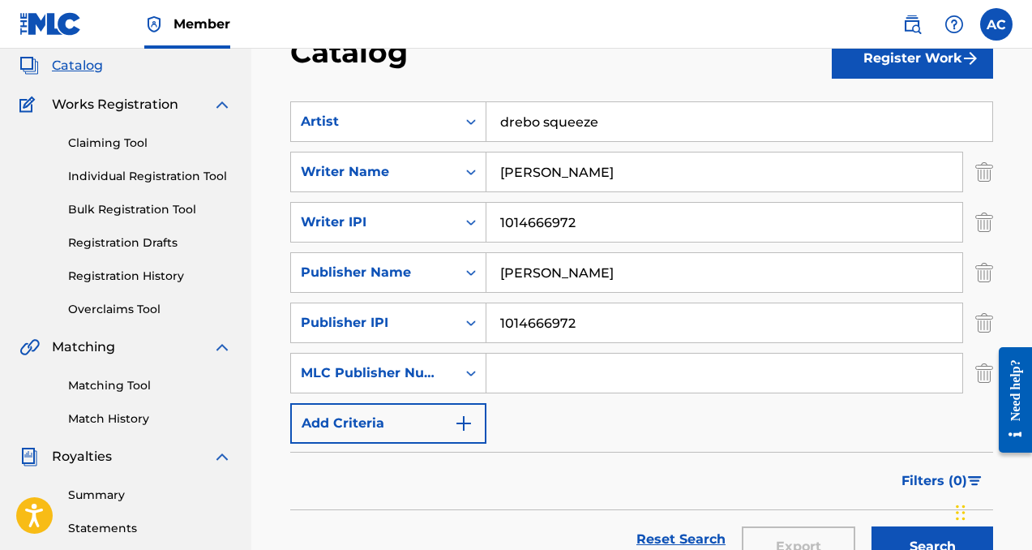
click at [451, 418] on button "Add Criteria" at bounding box center [388, 423] width 196 height 41
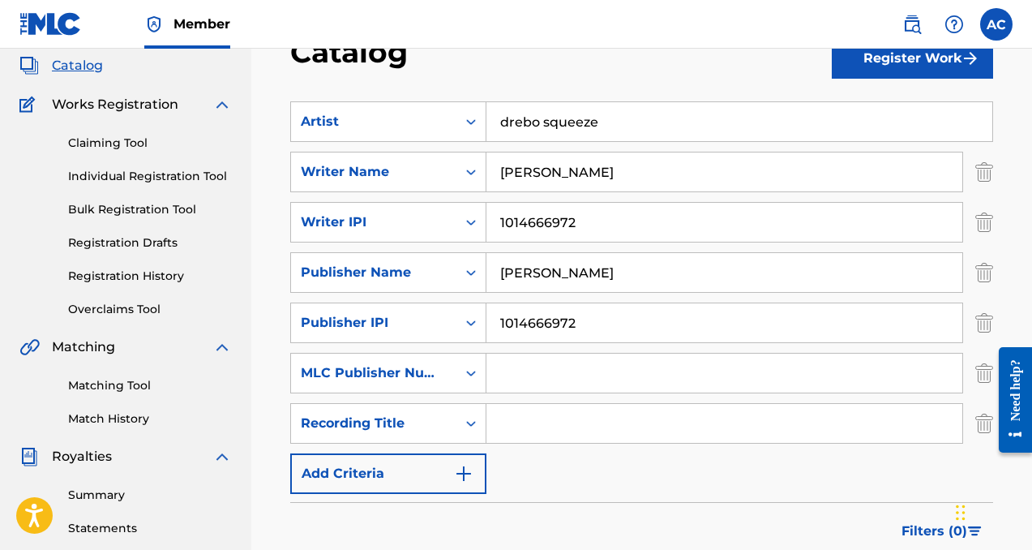
click at [451, 475] on button "Add Criteria" at bounding box center [388, 473] width 196 height 41
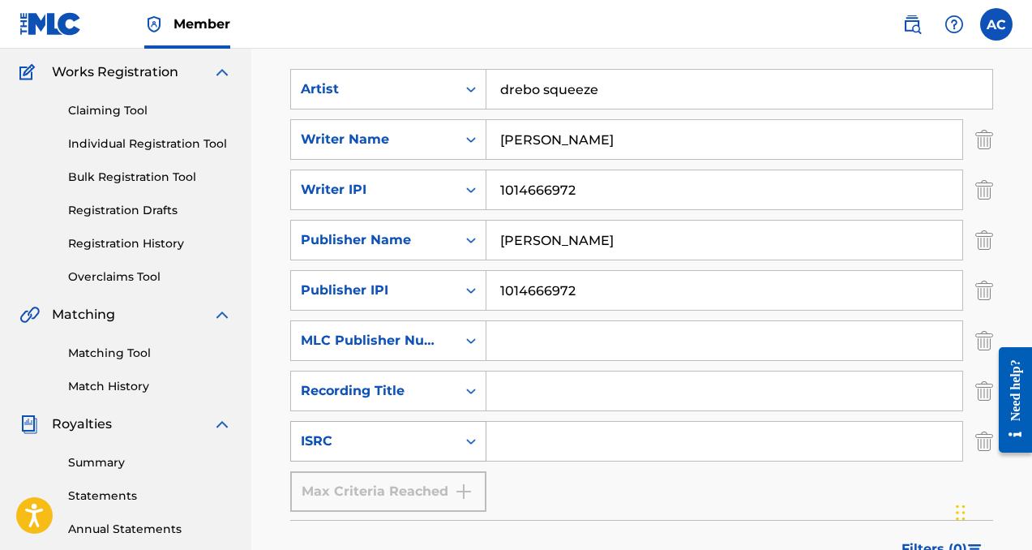
scroll to position [138, 0]
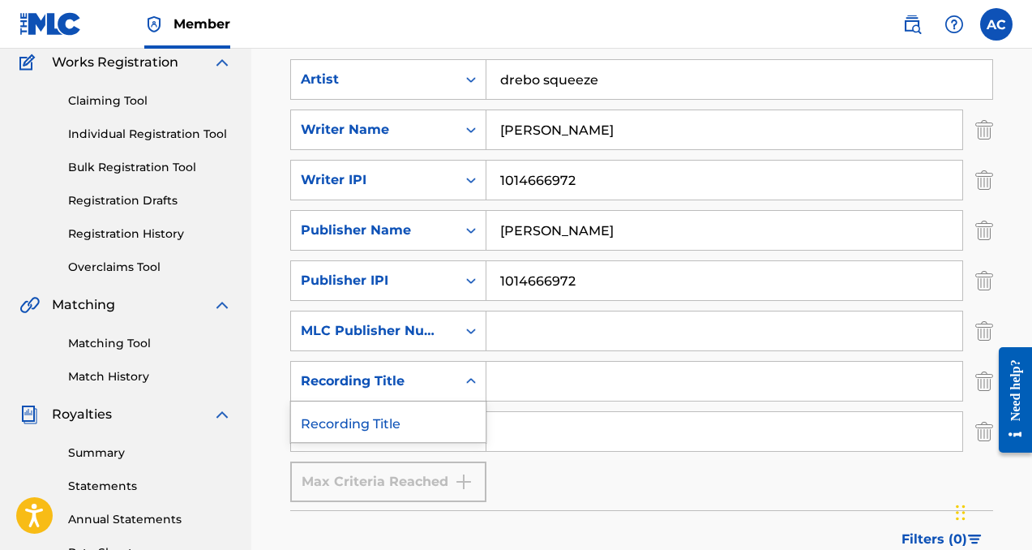
click at [451, 384] on div "Recording Title" at bounding box center [373, 381] width 165 height 31
click at [515, 381] on input "Search Form" at bounding box center [724, 381] width 476 height 39
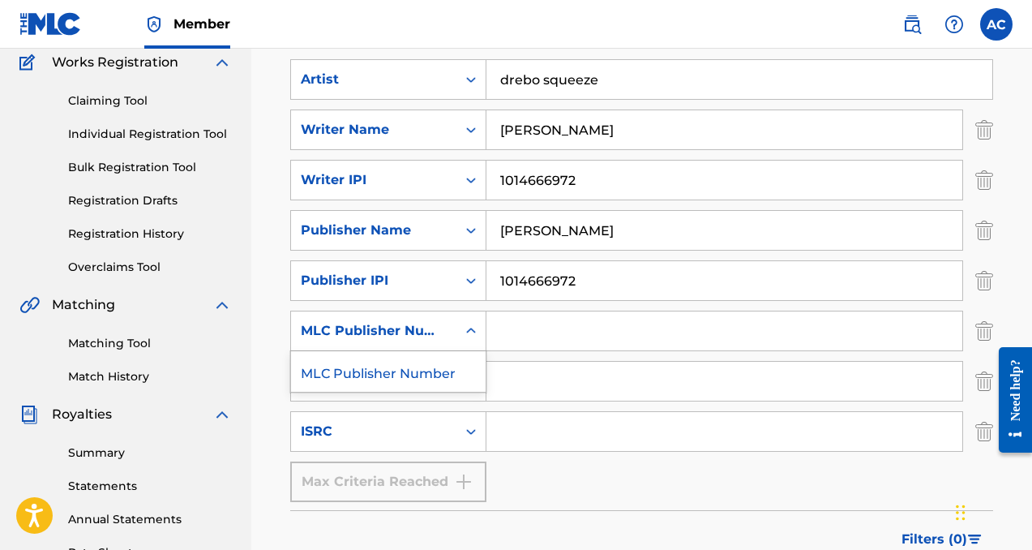
click at [479, 336] on div "Search Form" at bounding box center [470, 330] width 29 height 29
click at [472, 332] on icon "Search Form" at bounding box center [471, 331] width 16 height 16
click at [460, 364] on div "MLC Publisher Number" at bounding box center [388, 371] width 195 height 41
click at [494, 349] on input "Search Form" at bounding box center [724, 330] width 476 height 39
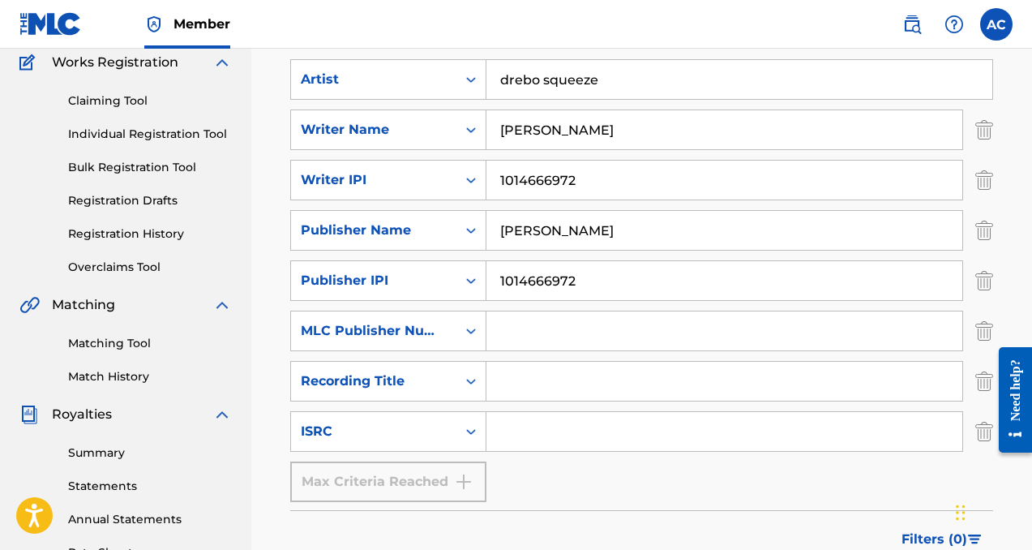
click at [497, 348] on input "Search Form" at bounding box center [724, 330] width 476 height 39
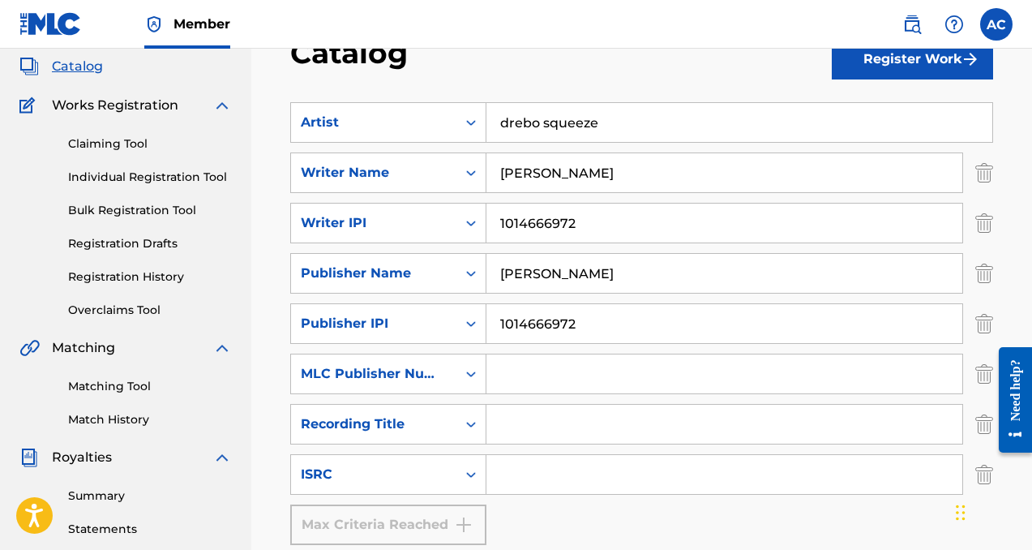
scroll to position [0, 0]
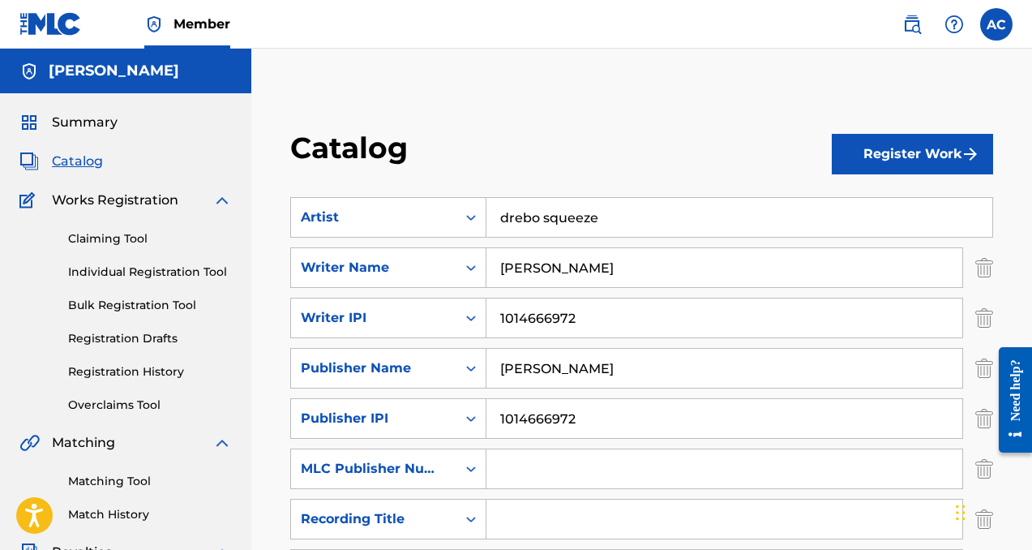
click at [867, 148] on button "Register Work" at bounding box center [912, 154] width 161 height 41
click at [866, 193] on link "Individual" at bounding box center [912, 206] width 161 height 39
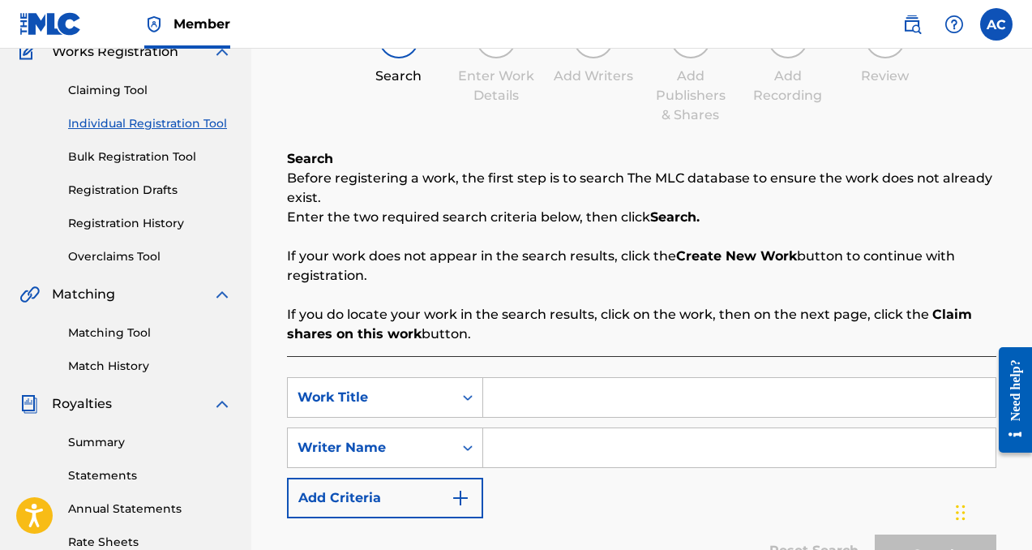
scroll to position [159, 0]
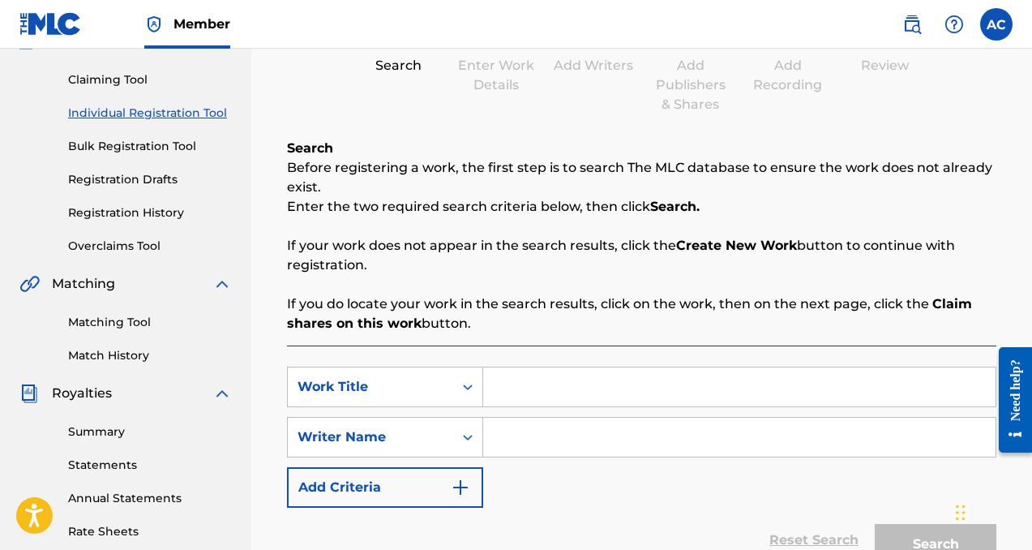
click at [546, 404] on input "Search Form" at bounding box center [739, 386] width 512 height 39
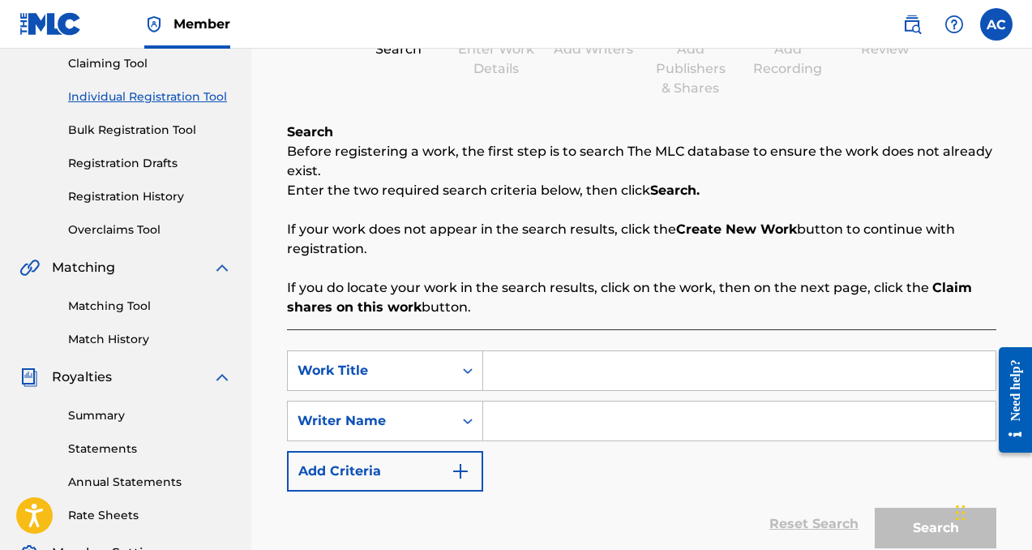
scroll to position [186, 0]
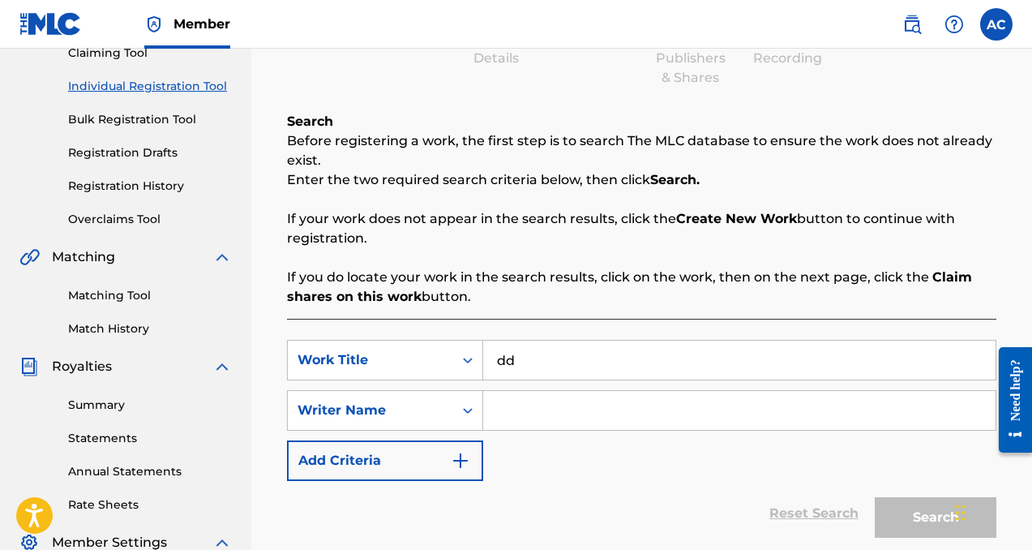
type input "d"
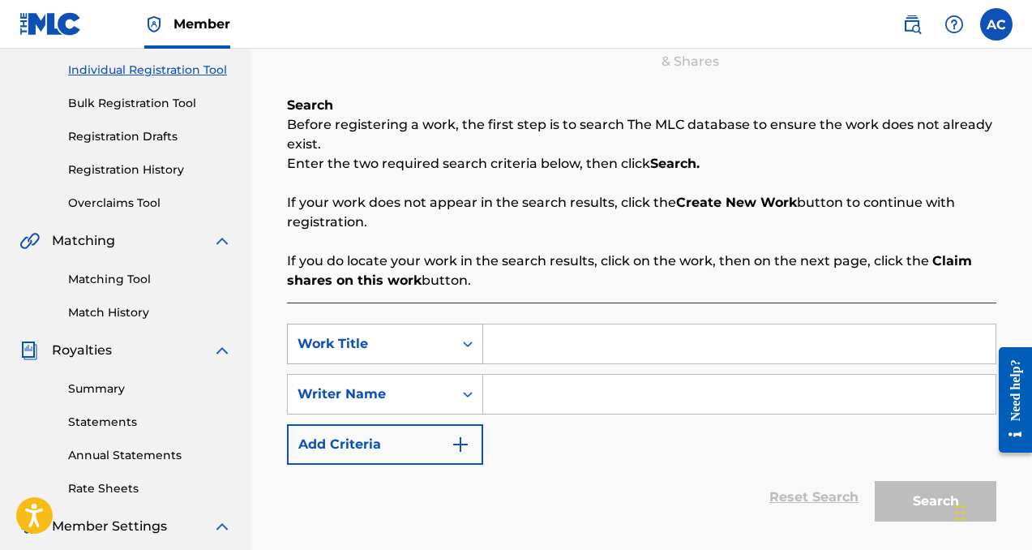
click at [415, 348] on div "Work Title" at bounding box center [370, 343] width 146 height 19
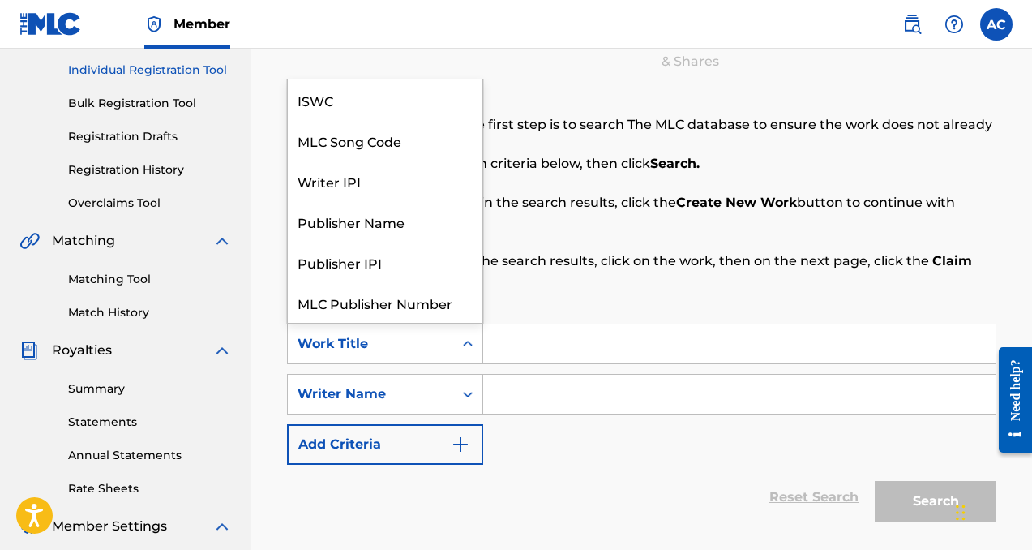
scroll to position [41, 0]
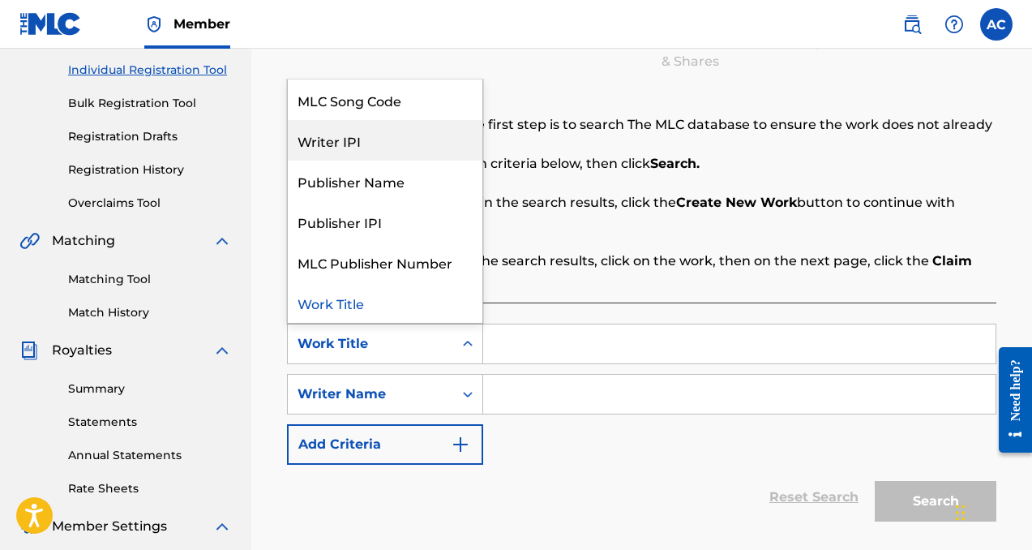
click at [367, 151] on div "Writer IPI" at bounding box center [385, 140] width 195 height 41
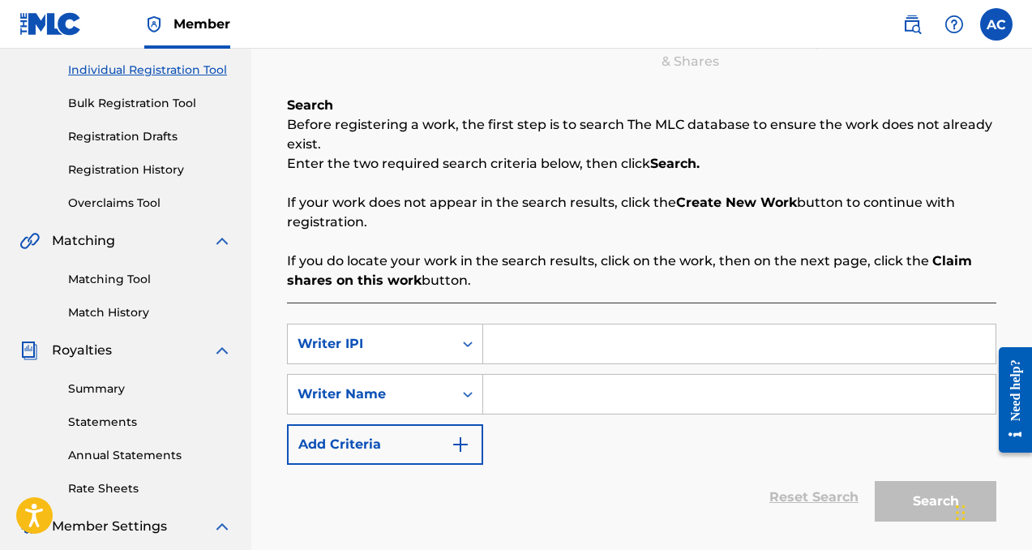
click at [550, 351] on input "Search Form" at bounding box center [739, 343] width 512 height 39
click at [525, 350] on input "Search Form" at bounding box center [739, 343] width 512 height 39
type input "1014666972"
click at [574, 409] on input "Search Form" at bounding box center [739, 393] width 512 height 39
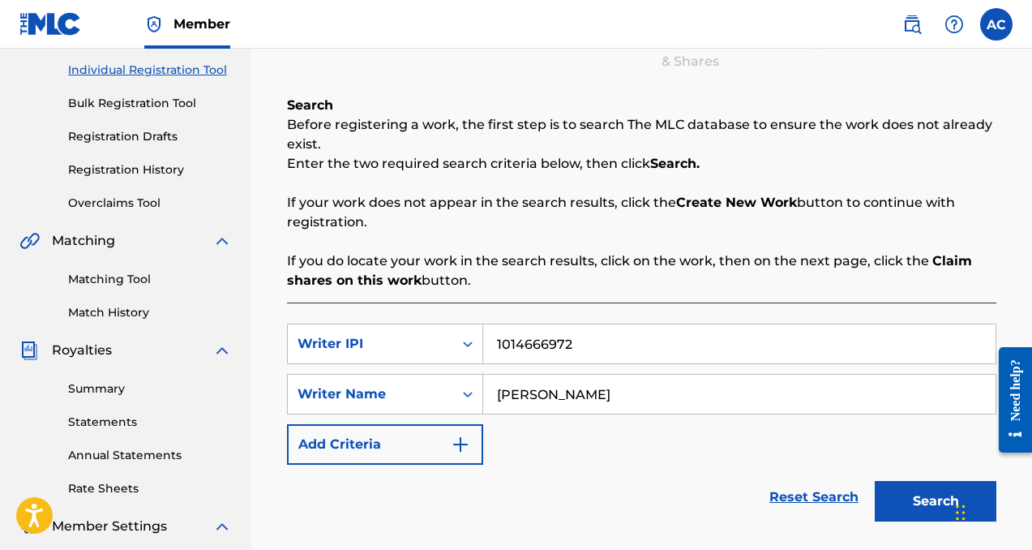
click at [917, 499] on button "Search" at bounding box center [936, 501] width 122 height 41
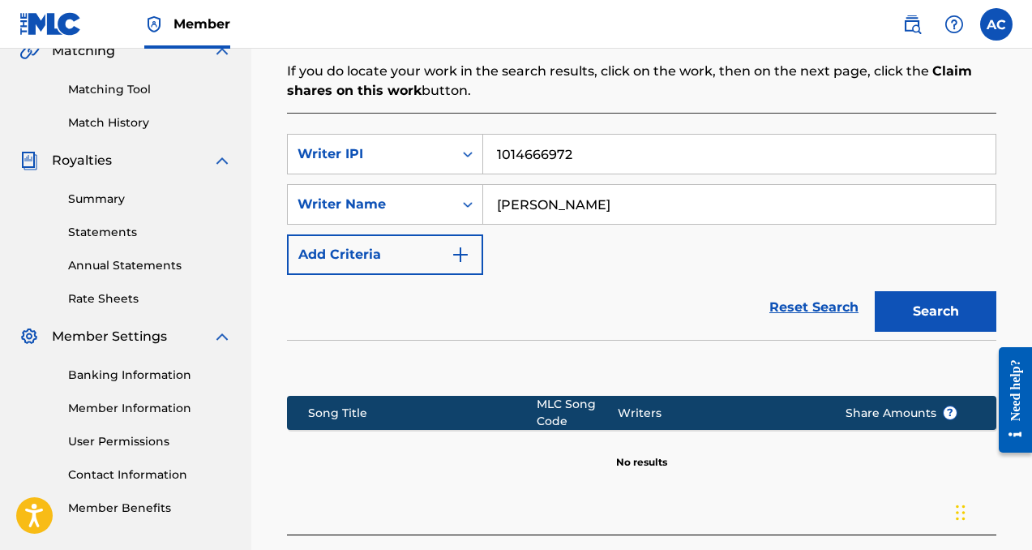
scroll to position [392, 0]
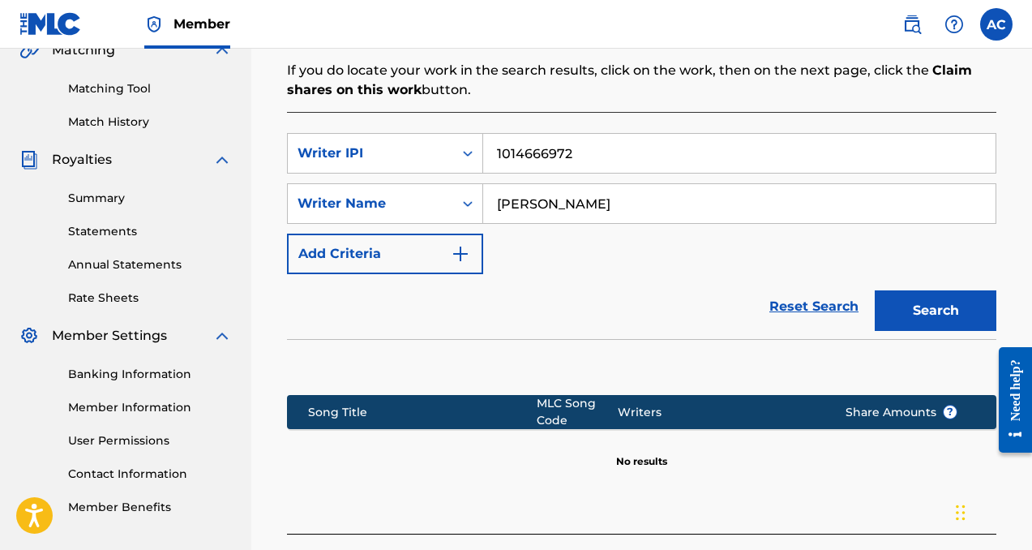
click at [906, 329] on button "Search" at bounding box center [936, 310] width 122 height 41
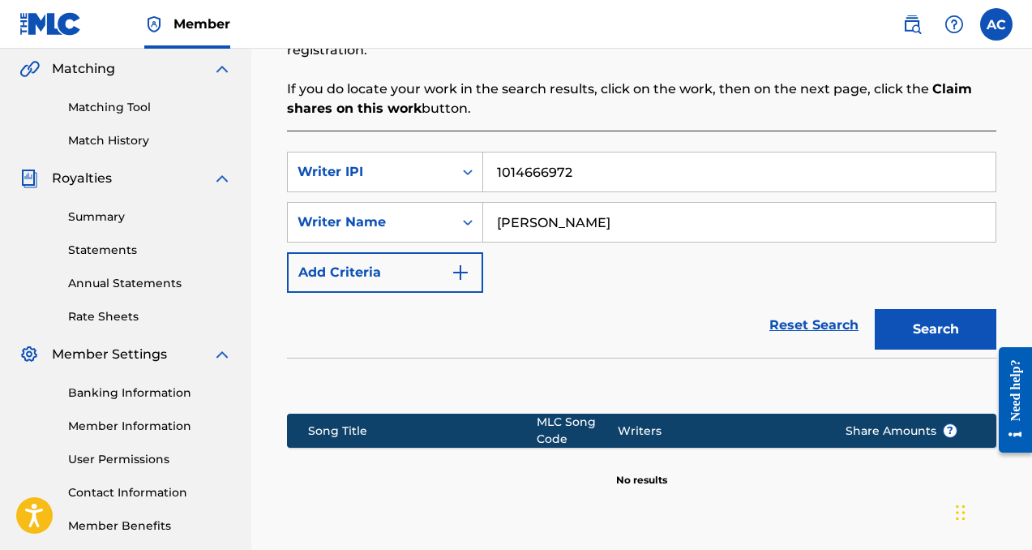
scroll to position [370, 0]
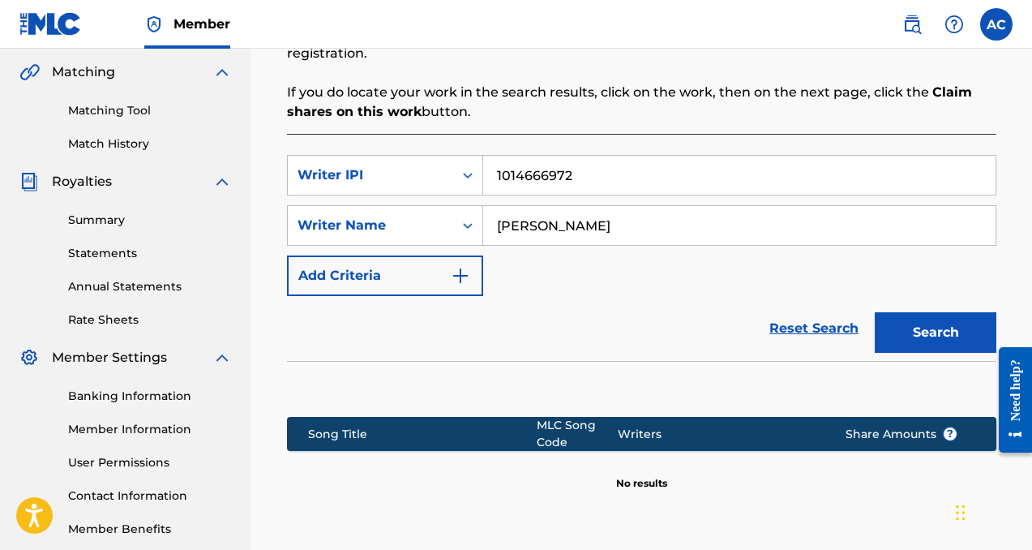
click at [630, 232] on input "[PERSON_NAME]" at bounding box center [739, 225] width 512 height 39
click at [875, 312] on button "Search" at bounding box center [936, 332] width 122 height 41
drag, startPoint x: 621, startPoint y: 213, endPoint x: 443, endPoint y: 225, distance: 178.7
click at [443, 225] on div "SearchWithCriteria82b91cce-e804-45e8-b75f-763a6f02b124 Writer Name [PERSON_NAME]" at bounding box center [641, 225] width 709 height 41
drag, startPoint x: 641, startPoint y: 233, endPoint x: 305, endPoint y: 243, distance: 336.5
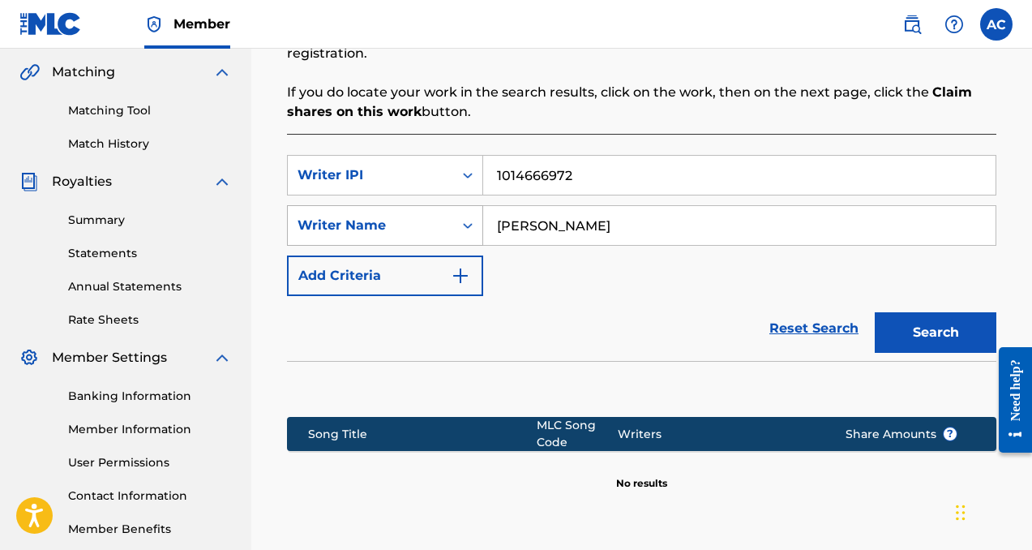
click at [305, 243] on div "SearchWithCriteria82b91cce-e804-45e8-b75f-763a6f02b124 Writer Name [PERSON_NAME]" at bounding box center [641, 225] width 709 height 41
type input "a"
type input "drebo squeeze"
click at [930, 351] on button "Search" at bounding box center [936, 332] width 122 height 41
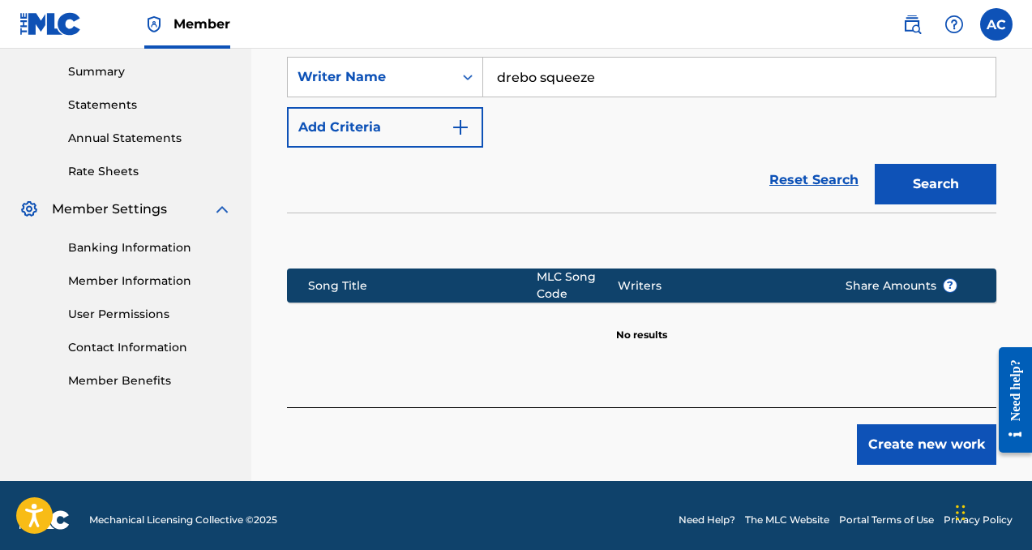
scroll to position [528, 0]
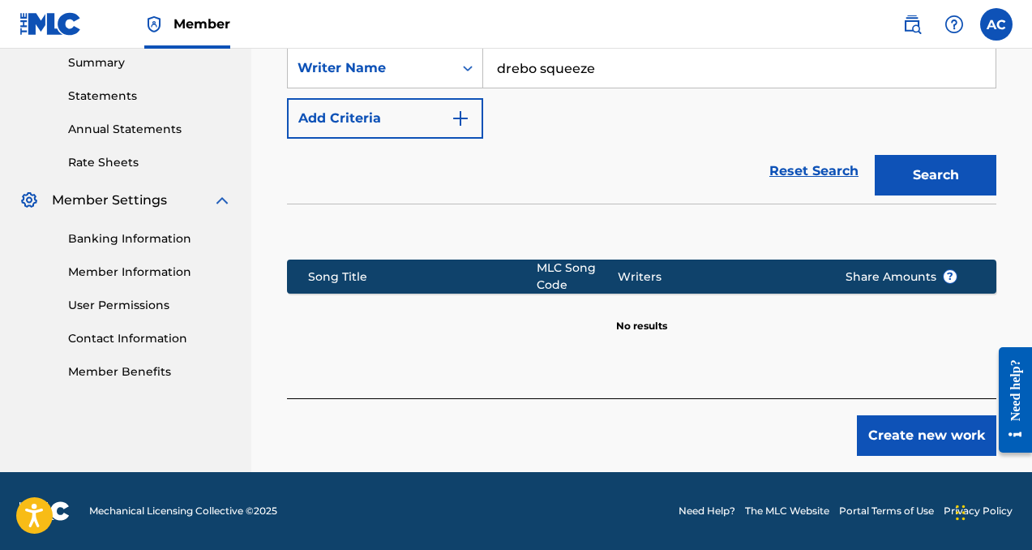
click at [921, 430] on button "Create new work" at bounding box center [926, 435] width 139 height 41
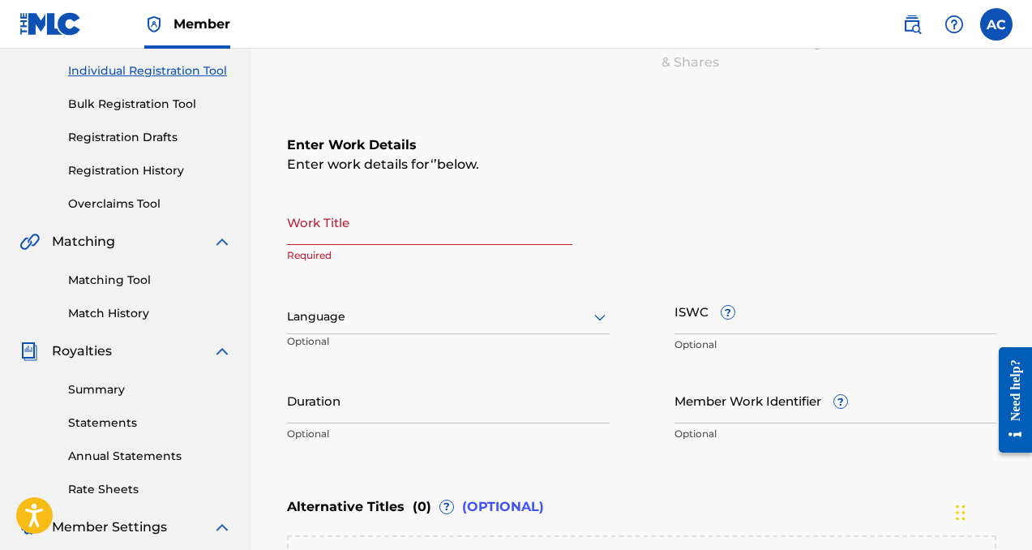
scroll to position [196, 0]
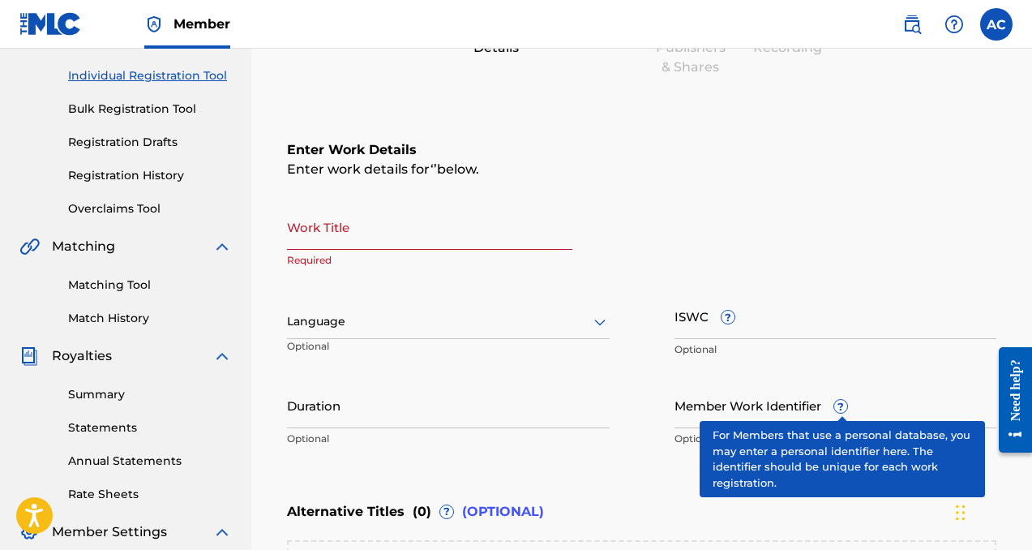
click at [843, 406] on span "?" at bounding box center [840, 406] width 13 height 13
click at [843, 406] on input "Member Work Identifier ?" at bounding box center [835, 405] width 323 height 46
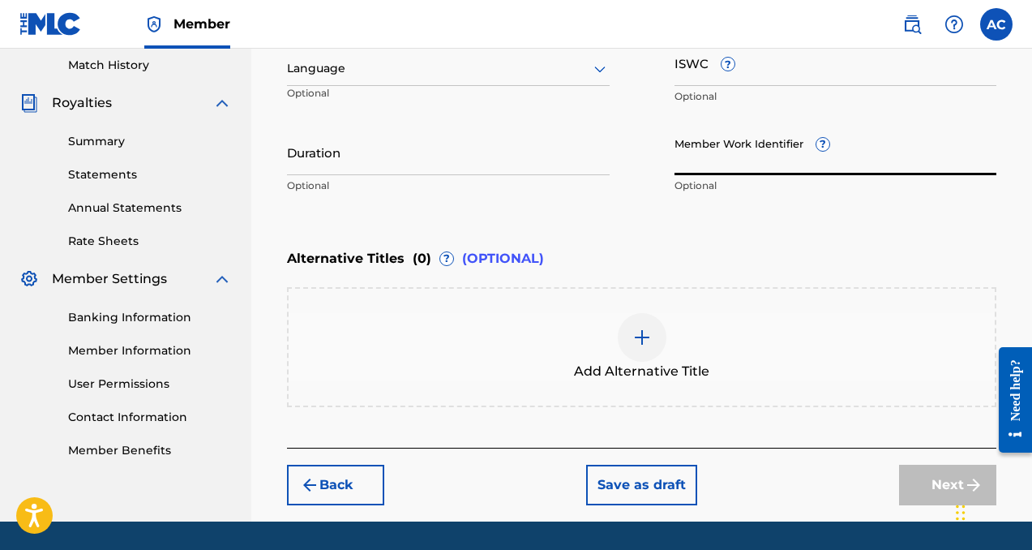
scroll to position [450, 0]
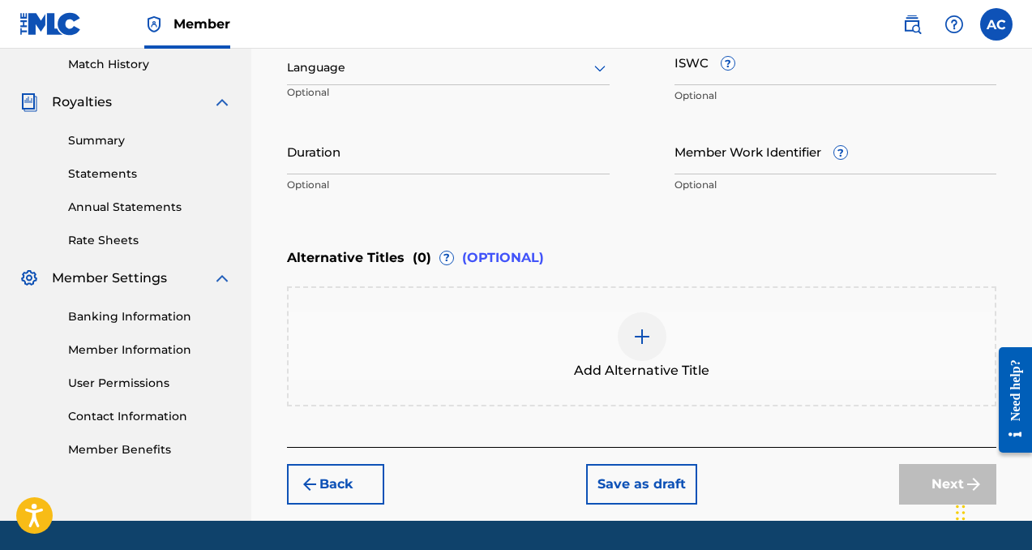
click at [127, 355] on link "Member Information" at bounding box center [150, 349] width 164 height 17
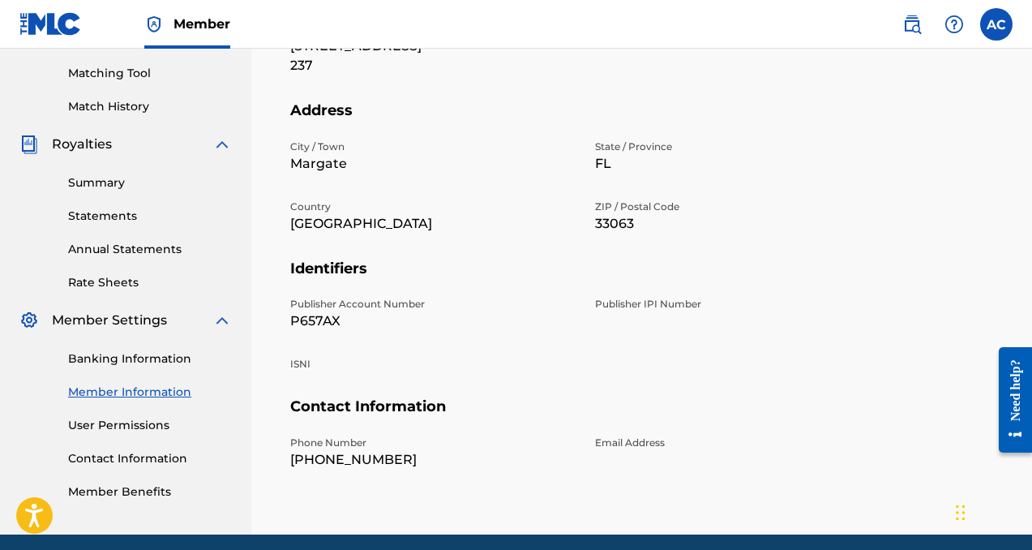
scroll to position [469, 0]
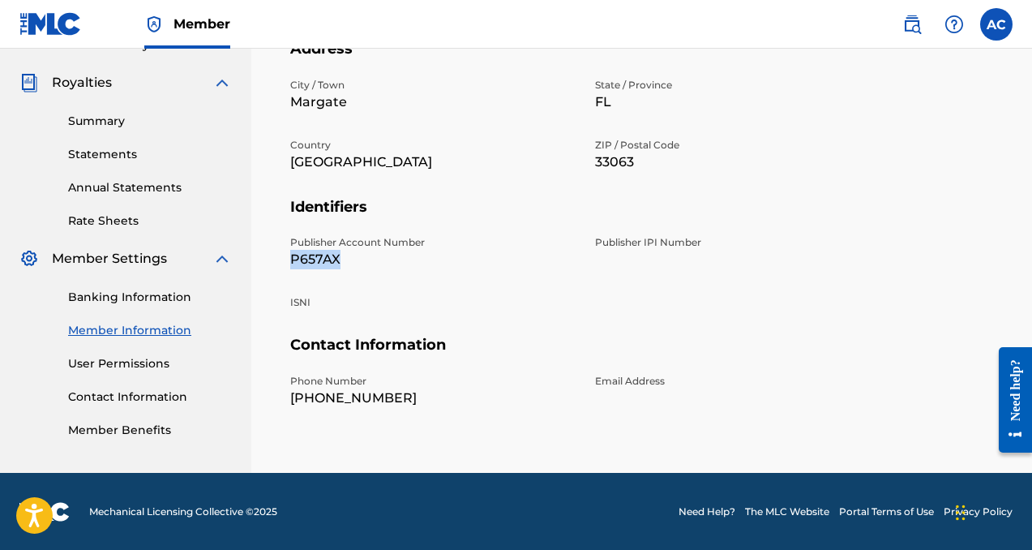
drag, startPoint x: 335, startPoint y: 258, endPoint x: 284, endPoint y: 253, distance: 51.3
click at [284, 253] on div "Mailing and Contact Information entered on the Mailing and Contact tab is used …" at bounding box center [642, 86] width 742 height 853
click at [124, 365] on link "User Permissions" at bounding box center [150, 363] width 164 height 17
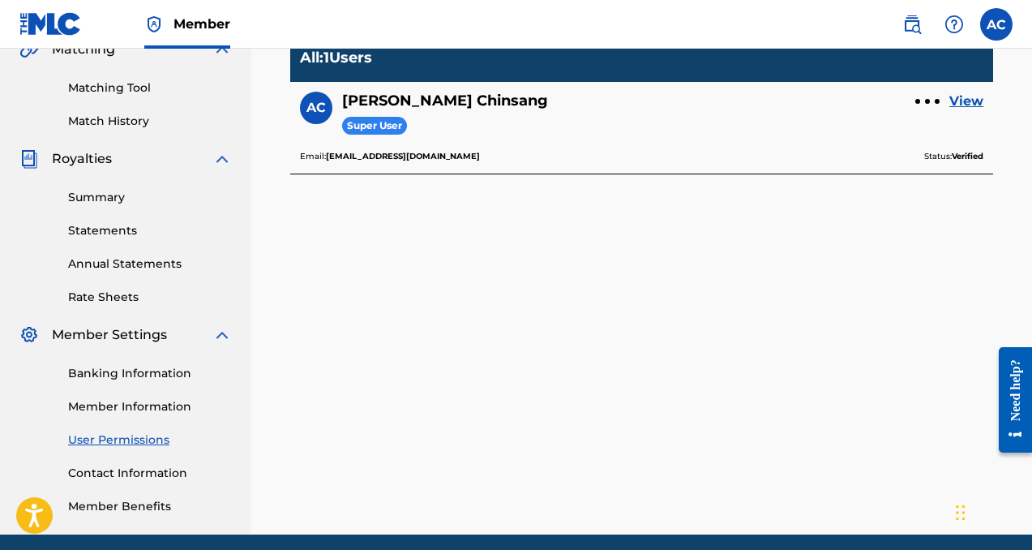
scroll to position [406, 0]
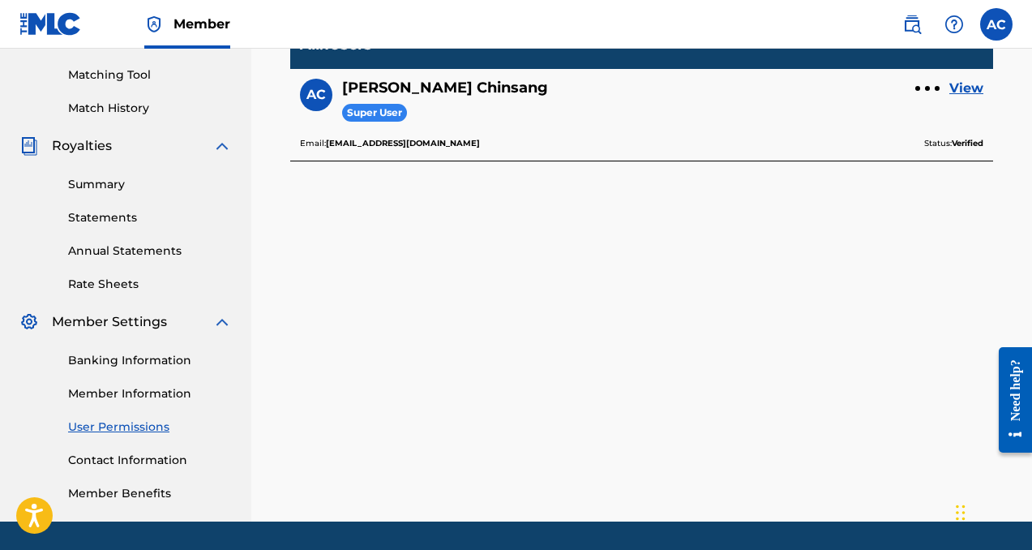
click at [118, 497] on link "Member Benefits" at bounding box center [150, 493] width 164 height 17
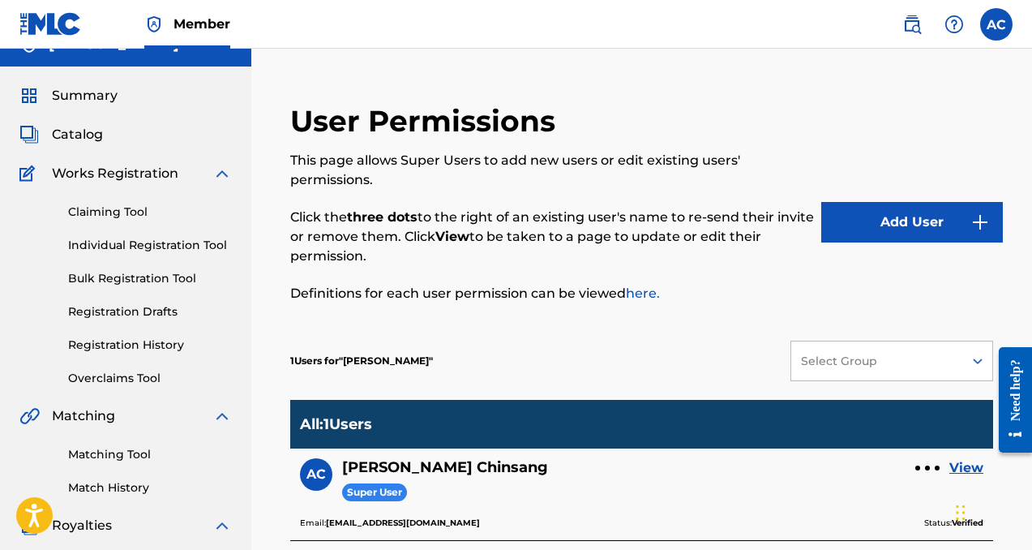
scroll to position [30, 0]
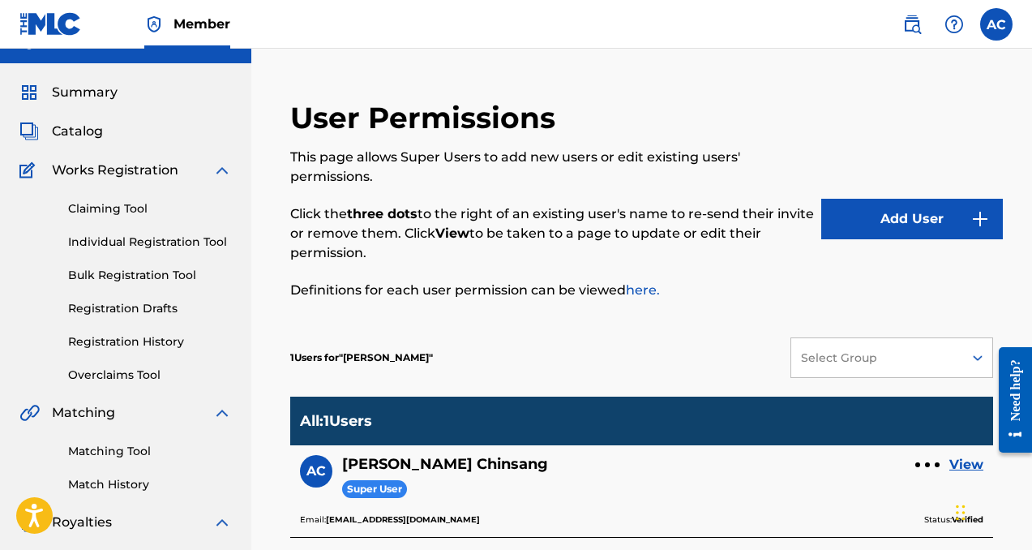
click at [199, 227] on div "Claiming Tool Individual Registration Tool Bulk Registration Tool Registration …" at bounding box center [125, 281] width 212 height 203
click at [206, 245] on link "Individual Registration Tool" at bounding box center [150, 241] width 164 height 17
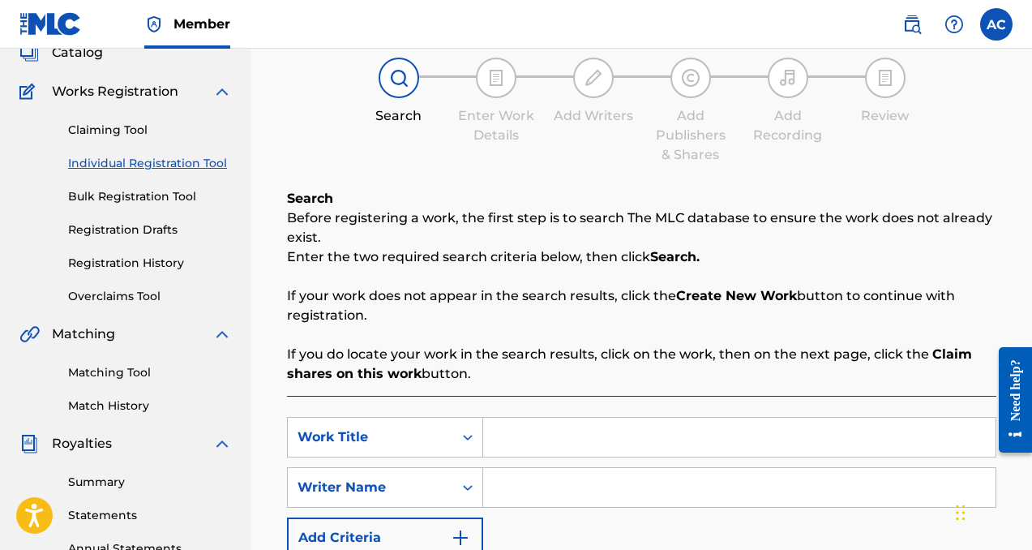
scroll to position [138, 0]
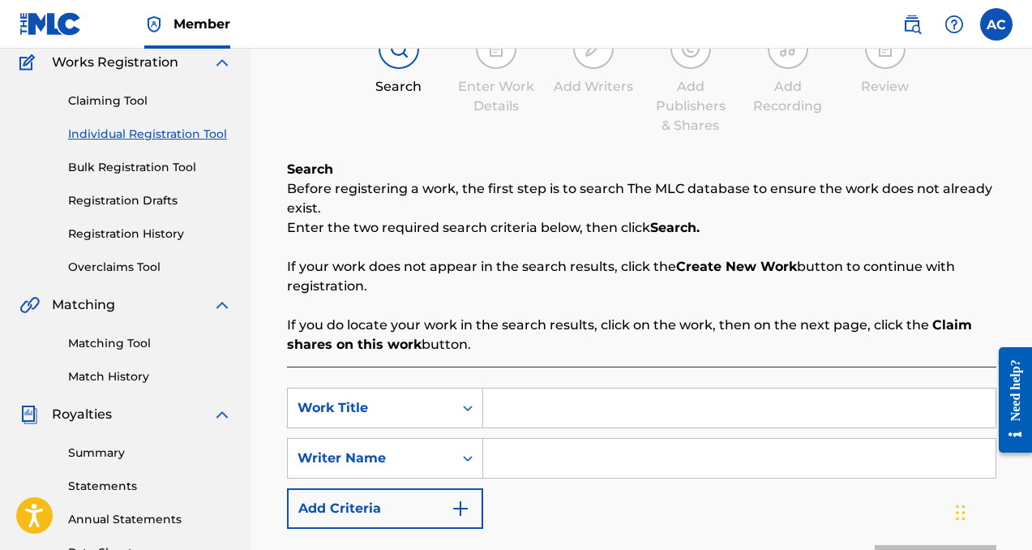
click at [546, 404] on input "Search Form" at bounding box center [739, 407] width 512 height 39
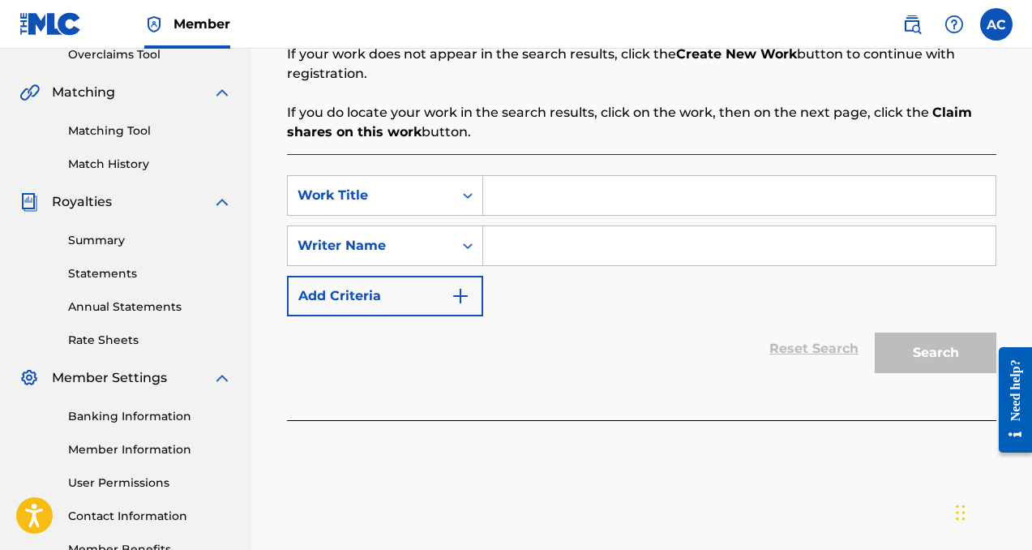
scroll to position [351, 0]
click at [998, 34] on label at bounding box center [996, 24] width 32 height 32
click at [996, 24] on input "AC [PERSON_NAME] [EMAIL_ADDRESS][DOMAIN_NAME] Notification Preferences Profile …" at bounding box center [996, 24] width 0 height 0
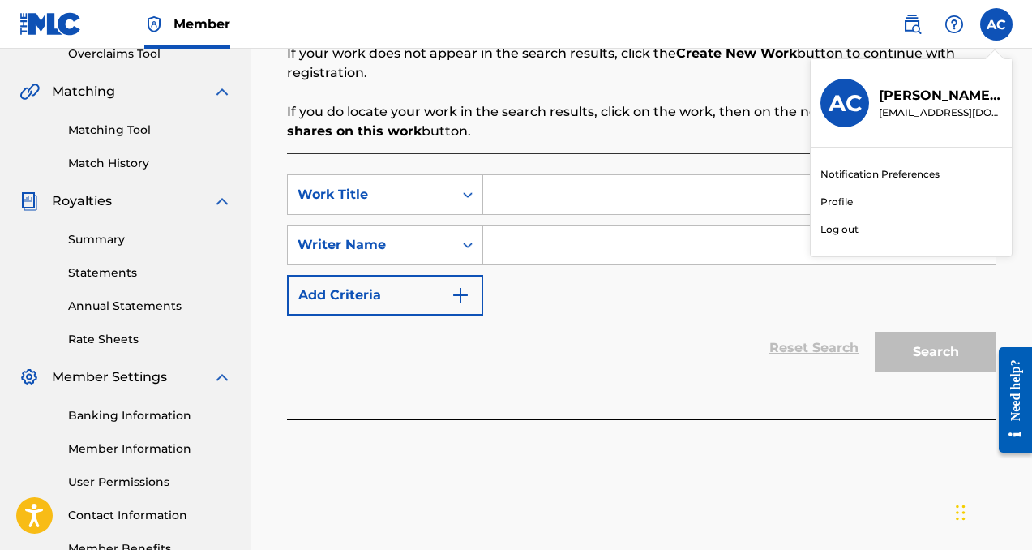
click at [832, 233] on p "Log out" at bounding box center [839, 229] width 38 height 15
click at [996, 24] on input "AC [PERSON_NAME] [EMAIL_ADDRESS][DOMAIN_NAME] Notification Preferences Profile …" at bounding box center [996, 24] width 0 height 0
